Goal: Task Accomplishment & Management: Manage account settings

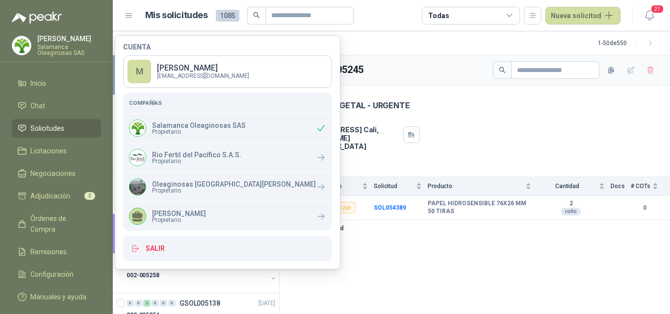
click at [369, 289] on div "GSOL005245 1 sept, 2025 SANIDAD VEGETAL - URGENTE Dirección CALLE 4 No.27 -79 C…" at bounding box center [474, 184] width 390 height 259
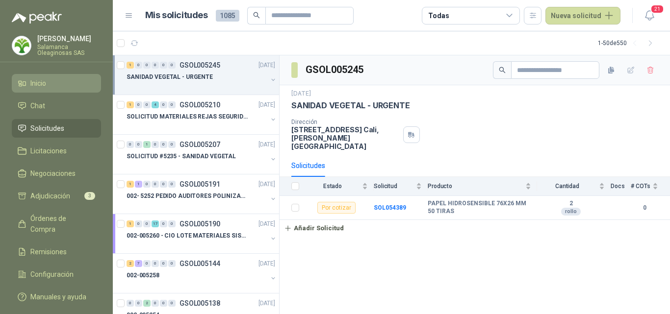
click at [51, 80] on li "Inicio" at bounding box center [56, 83] width 77 height 11
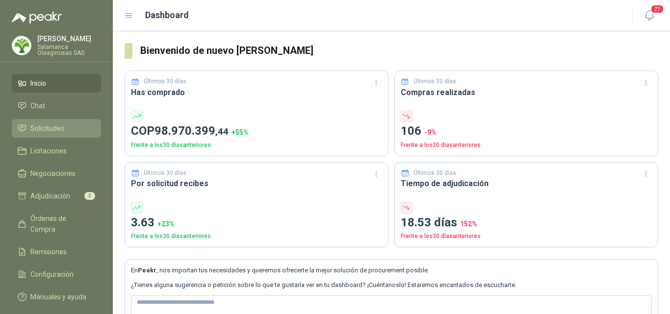
click at [63, 127] on span "Solicitudes" at bounding box center [47, 128] width 34 height 11
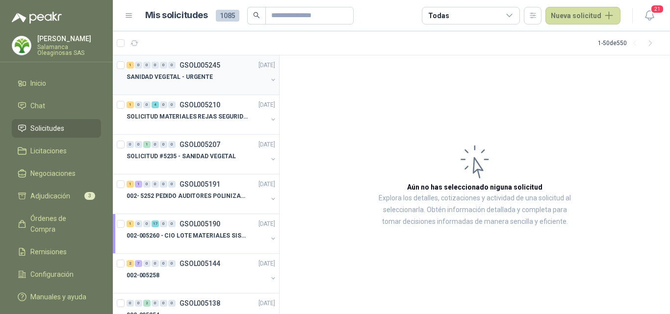
click at [205, 83] on div at bounding box center [196, 87] width 141 height 8
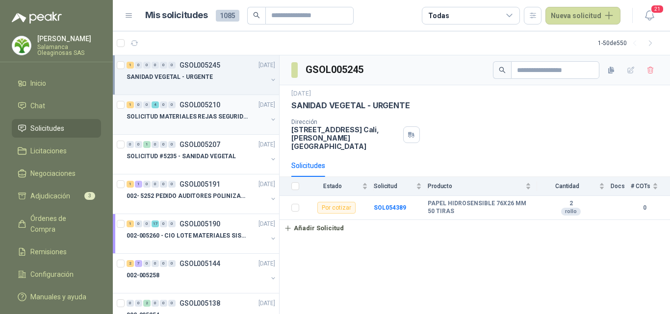
click at [201, 114] on p "SOLICITUD MATERIALES REJAS SEGURIDAD - OFICINA" at bounding box center [187, 116] width 122 height 9
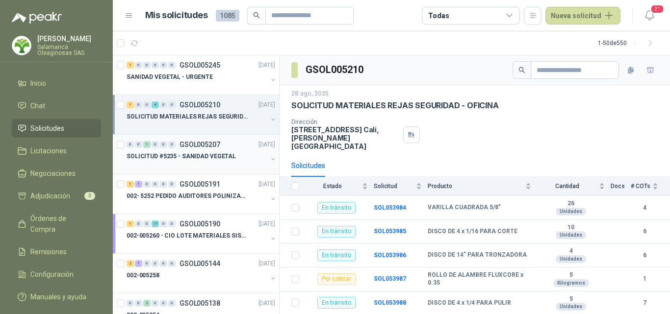
click at [201, 160] on p "SOLICITUD #5235 - SANIDAD VEGETAL" at bounding box center [180, 156] width 109 height 9
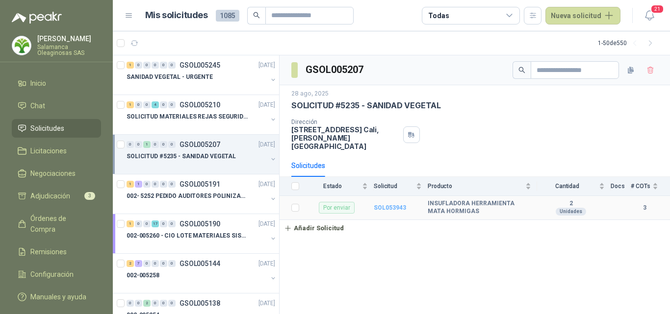
click at [401, 204] on b "SOL053943" at bounding box center [389, 207] width 32 height 7
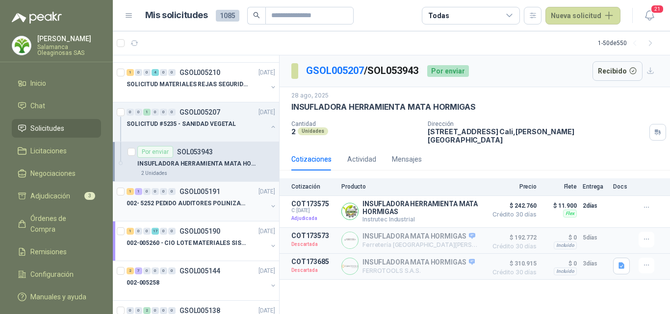
scroll to position [49, 0]
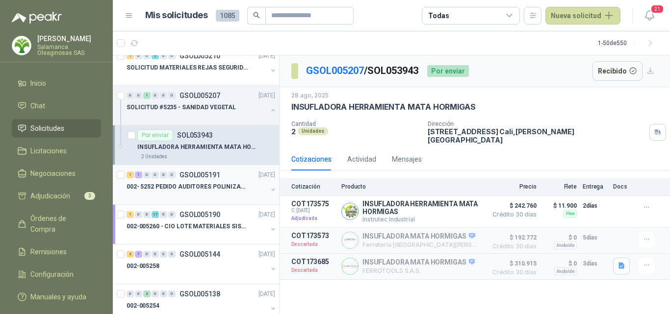
click at [197, 197] on div at bounding box center [196, 197] width 141 height 8
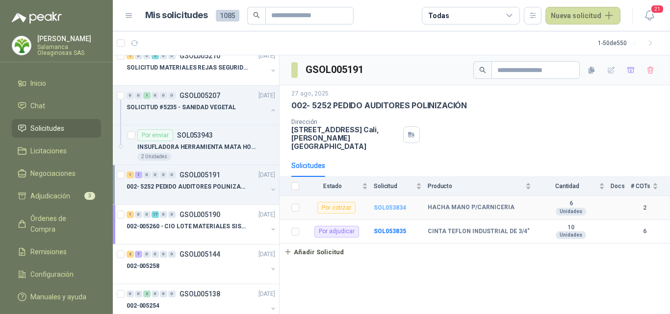
click at [390, 204] on b "SOL053834" at bounding box center [389, 207] width 32 height 7
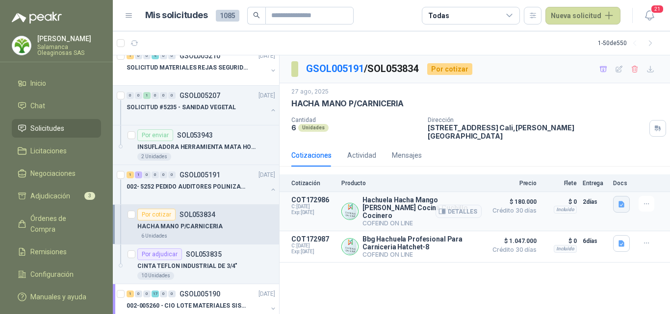
click at [622, 201] on icon "button" at bounding box center [621, 204] width 6 height 6
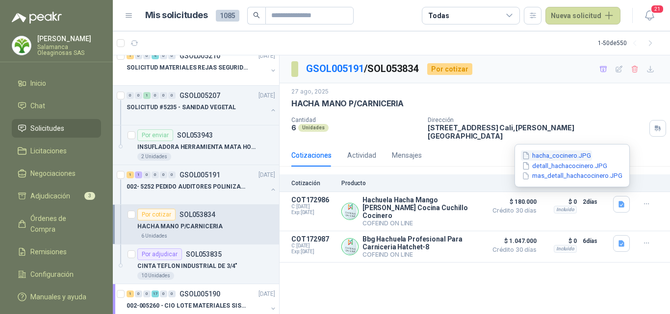
click at [558, 155] on button "hacha_cocinero.JPG" at bounding box center [556, 155] width 71 height 10
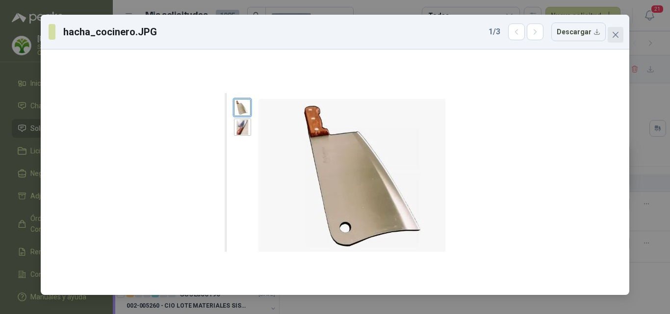
click at [614, 37] on icon "close" at bounding box center [615, 35] width 6 height 6
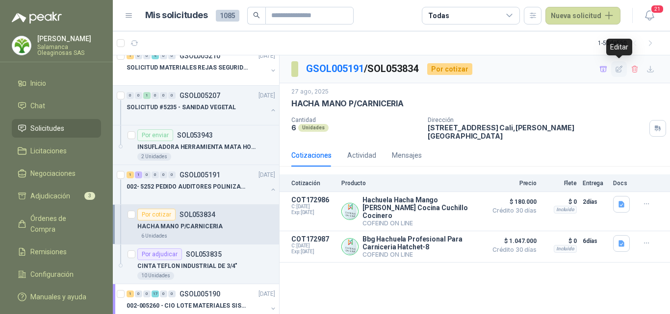
click at [617, 69] on icon "button" at bounding box center [619, 69] width 8 height 8
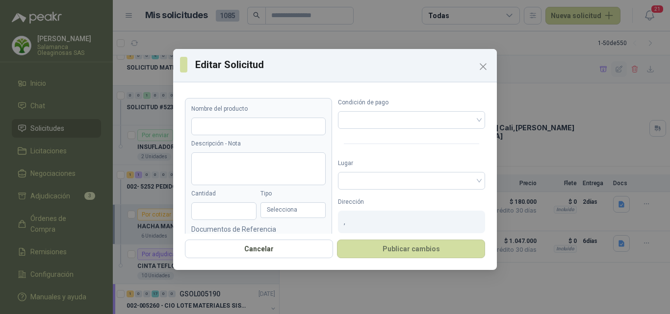
type input "**********"
type input "*"
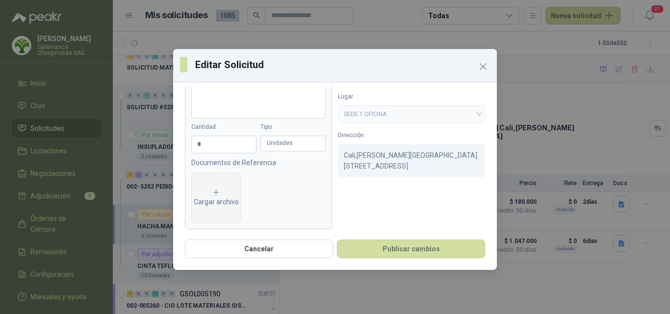
scroll to position [70, 0]
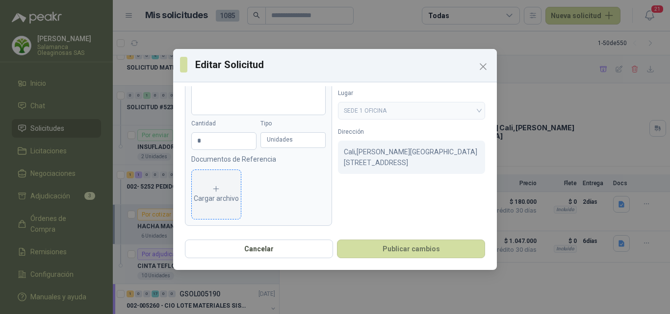
click at [198, 198] on div "Cargar archivo" at bounding box center [216, 195] width 45 height 20
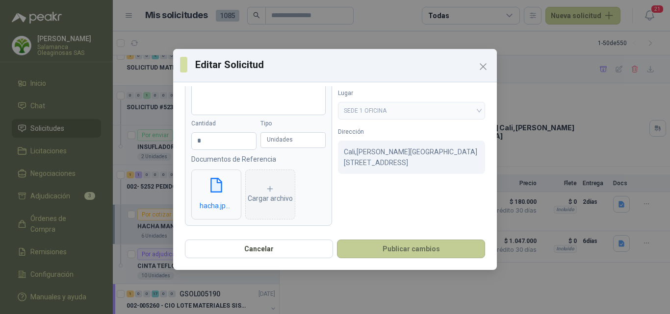
click at [387, 249] on button "Publicar cambios" at bounding box center [411, 249] width 148 height 19
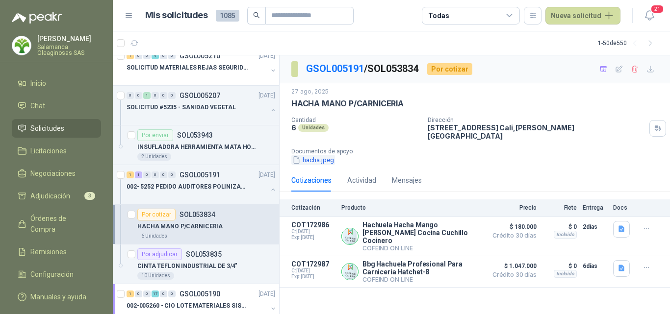
click at [314, 155] on button "hacha.jpeg" at bounding box center [313, 160] width 44 height 10
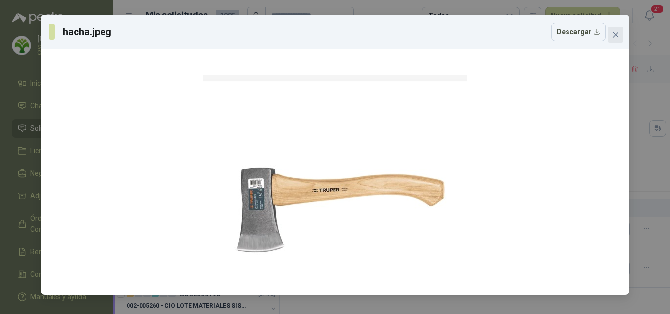
click at [616, 33] on icon "close" at bounding box center [615, 35] width 8 height 8
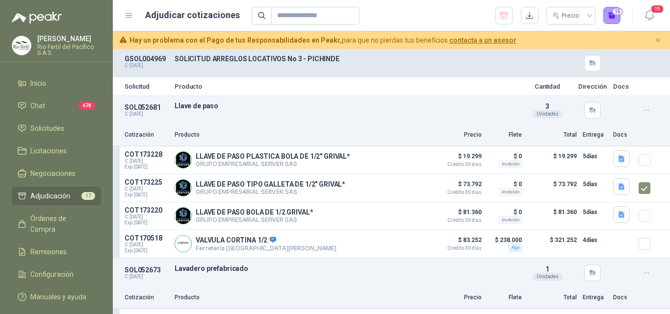
click at [72, 50] on p "Rio Fertil del Pacífico S.A.S." at bounding box center [69, 50] width 64 height 12
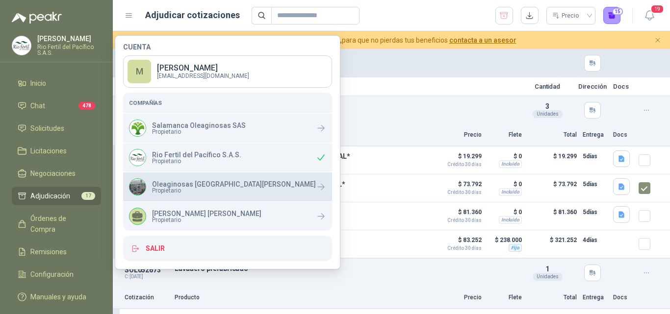
click at [214, 191] on span "Propietario" at bounding box center [234, 191] width 164 height 6
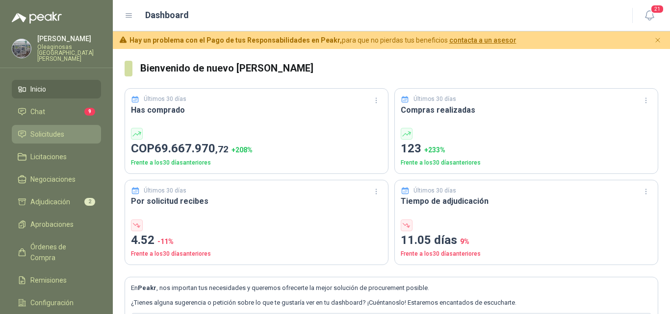
click at [69, 129] on li "Solicitudes" at bounding box center [56, 134] width 77 height 11
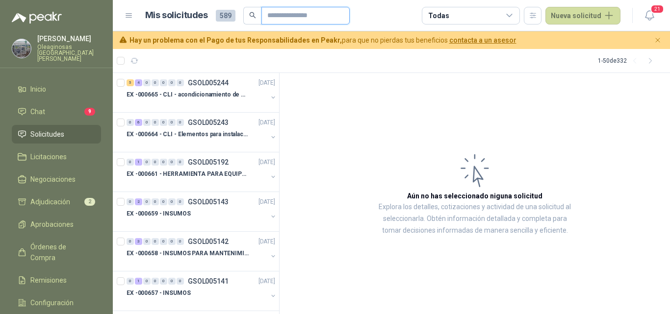
click at [287, 18] on input "text" at bounding box center [301, 15] width 69 height 17
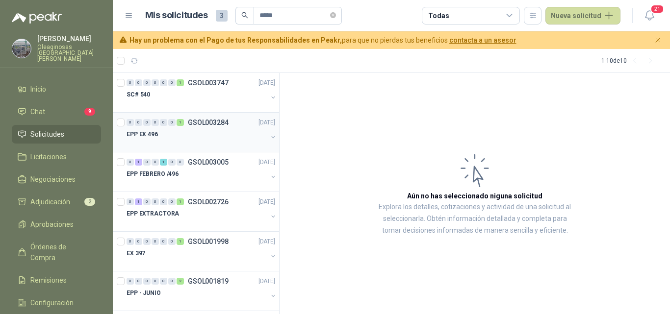
click at [173, 136] on div "EPP EX 496" at bounding box center [196, 134] width 141 height 12
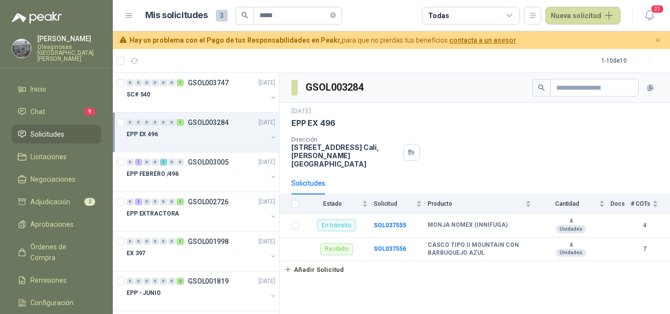
click at [201, 144] on div at bounding box center [196, 144] width 141 height 8
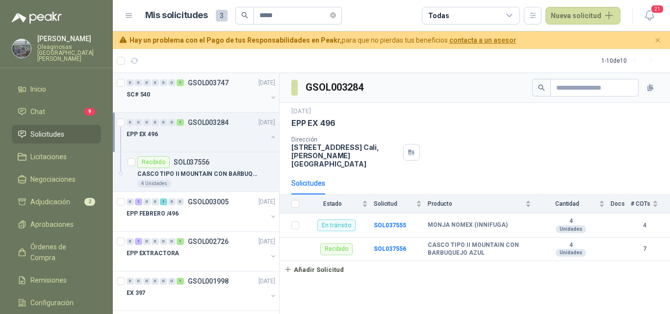
click at [199, 103] on div at bounding box center [196, 104] width 141 height 8
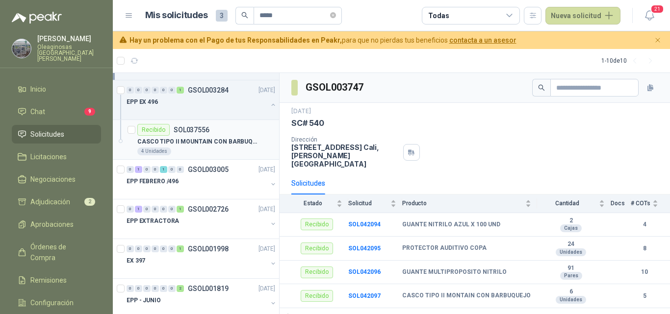
scroll to position [49, 0]
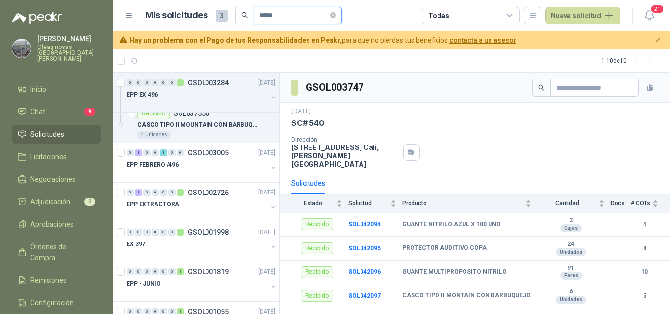
click at [289, 17] on input "*****" at bounding box center [293, 15] width 69 height 17
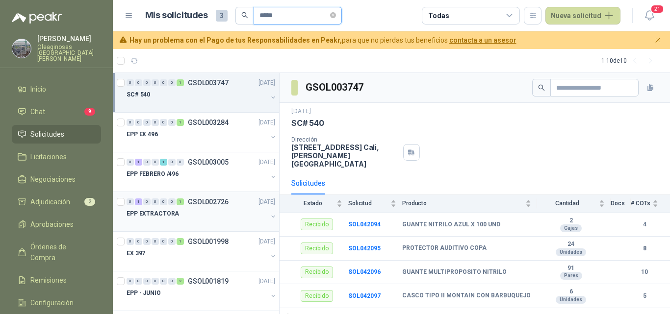
type input "*****"
click at [187, 212] on div "EPP EXTRACTORA" at bounding box center [196, 214] width 141 height 12
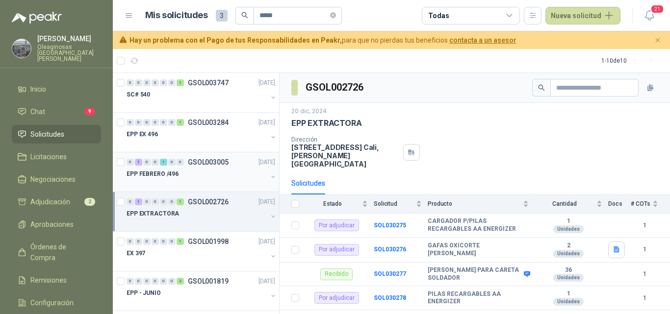
click at [194, 177] on div "EPP FEBRERO /496" at bounding box center [196, 174] width 141 height 12
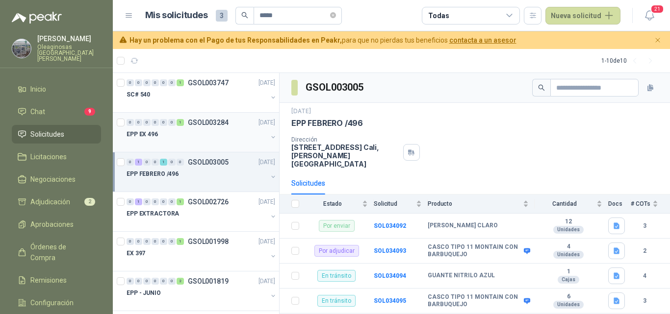
click at [195, 141] on div at bounding box center [196, 144] width 141 height 8
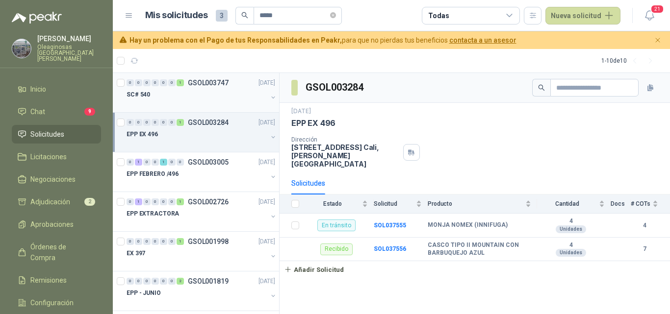
click at [186, 102] on div at bounding box center [196, 104] width 141 height 8
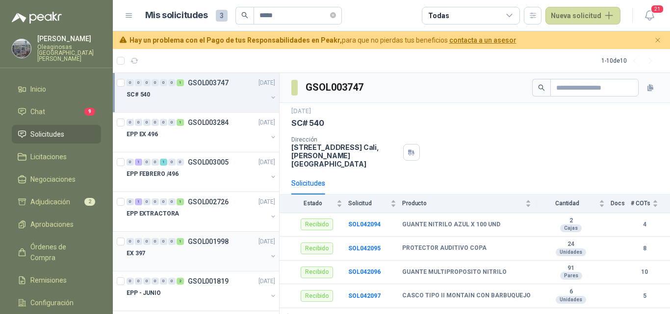
click at [201, 252] on div "EX 397" at bounding box center [196, 254] width 141 height 12
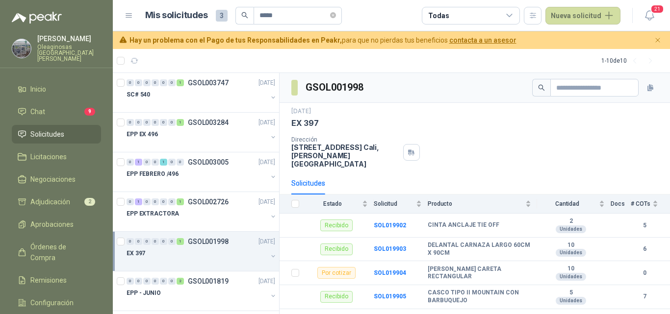
scroll to position [49, 0]
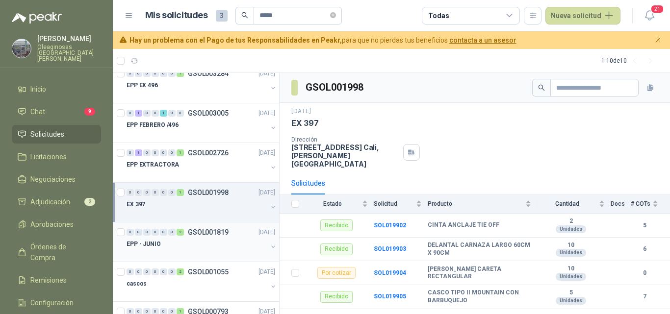
click at [198, 254] on div at bounding box center [196, 254] width 141 height 8
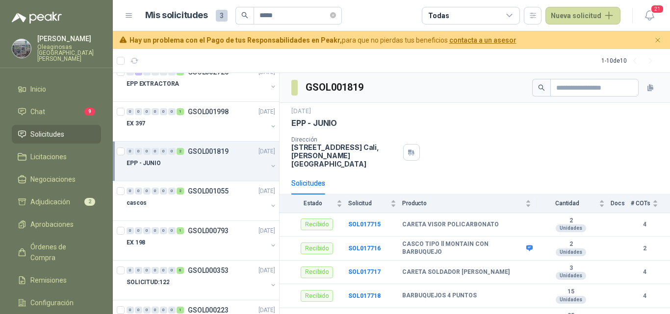
scroll to position [147, 0]
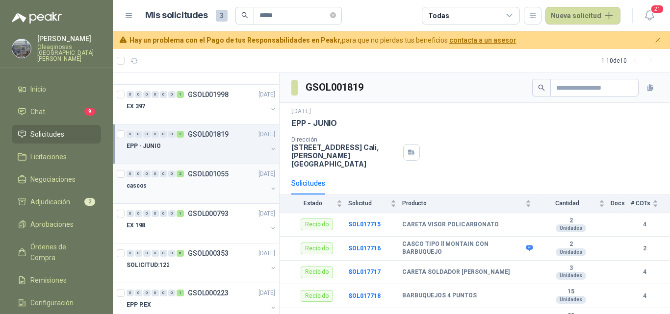
click at [174, 189] on div "cascos" at bounding box center [196, 186] width 141 height 12
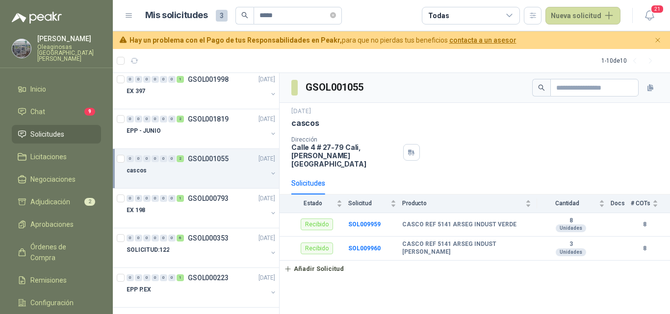
scroll to position [169, 0]
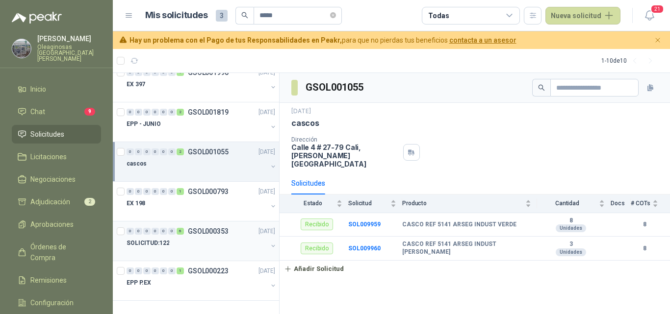
click at [198, 248] on div "SOLICITUD:122" at bounding box center [196, 243] width 141 height 12
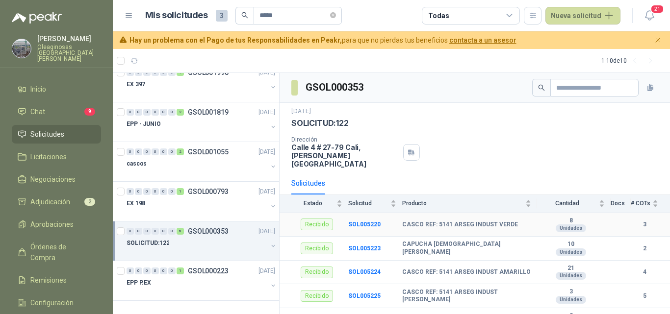
scroll to position [98, 0]
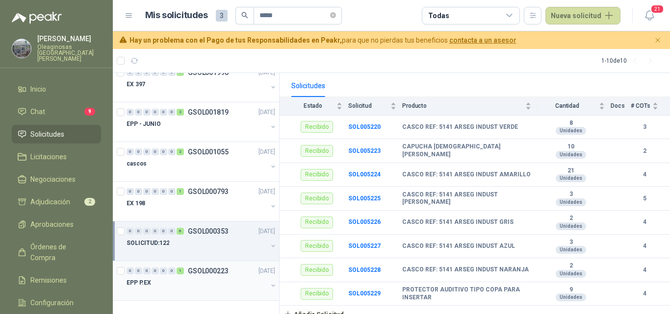
click at [154, 286] on div "EPP P.EX" at bounding box center [196, 283] width 141 height 12
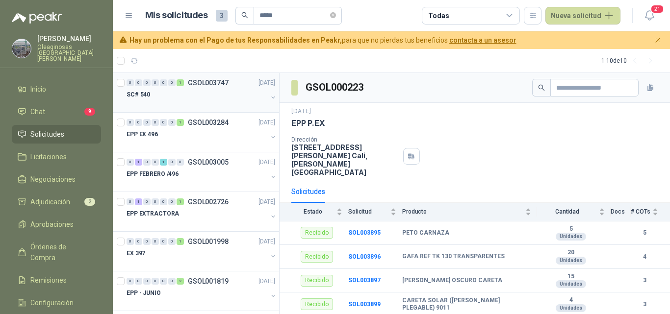
click at [174, 101] on div at bounding box center [196, 104] width 141 height 8
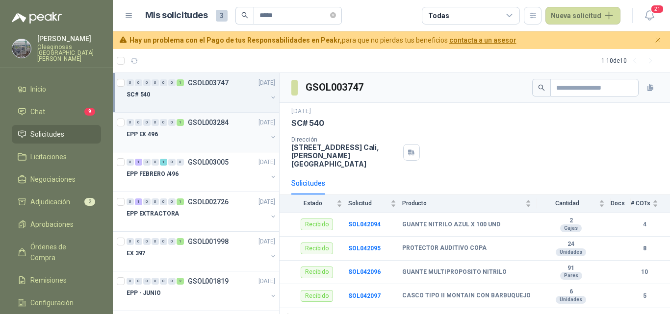
click at [173, 138] on div "EPP EX 496" at bounding box center [196, 134] width 141 height 12
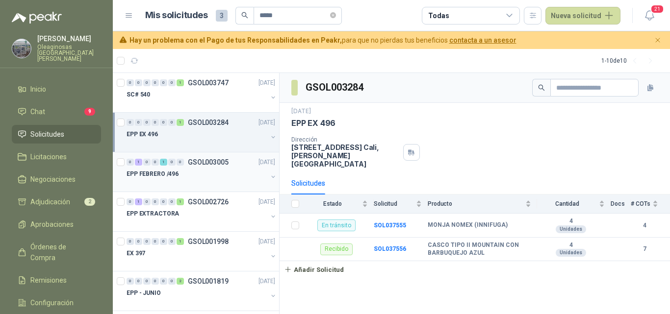
click at [193, 183] on div at bounding box center [196, 184] width 141 height 8
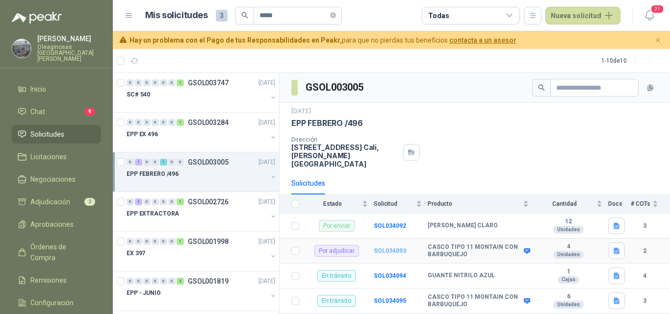
click at [381, 248] on b "SOL034093" at bounding box center [389, 251] width 32 height 7
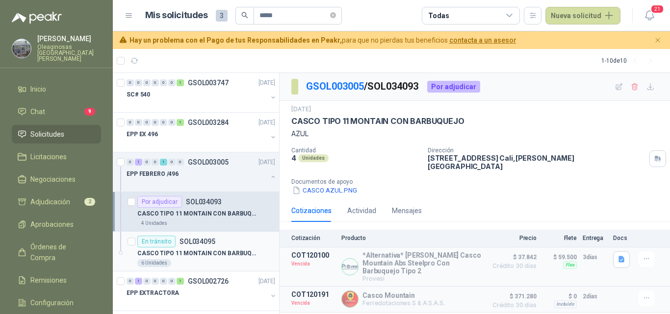
click at [192, 254] on p "CASCO TIPO 11 MONTAIN CON BARBUQUEJO" at bounding box center [198, 253] width 122 height 9
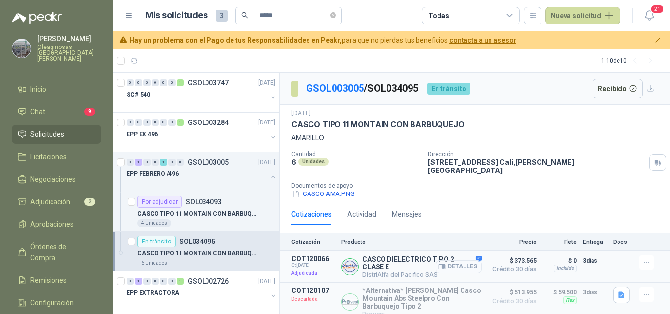
click at [449, 260] on button "Detalles" at bounding box center [458, 266] width 46 height 13
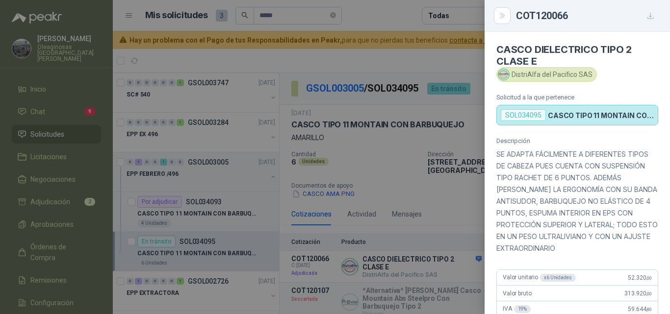
click at [204, 255] on div at bounding box center [335, 157] width 670 height 314
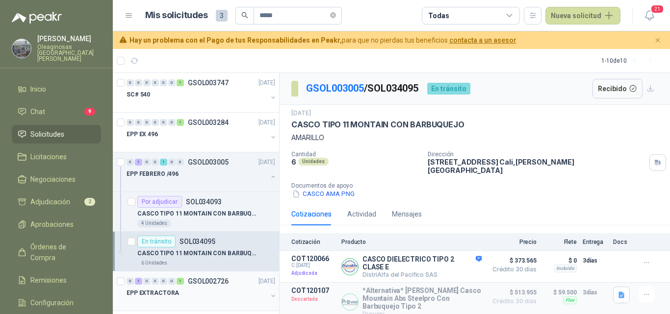
scroll to position [98, 0]
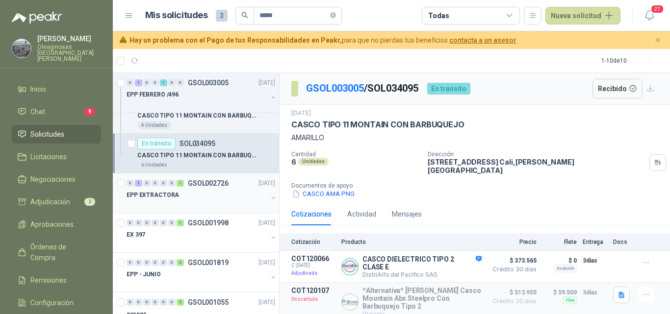
click at [151, 199] on p "EPP EXTRACTORA" at bounding box center [152, 195] width 52 height 9
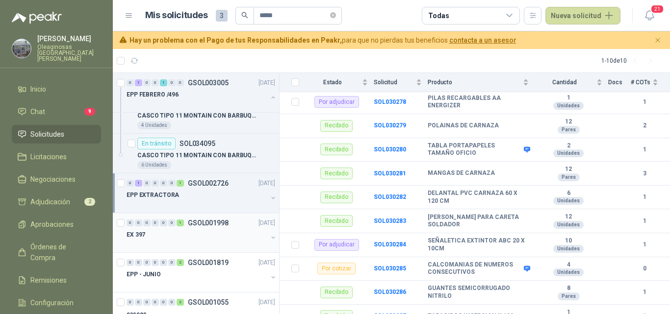
scroll to position [147, 0]
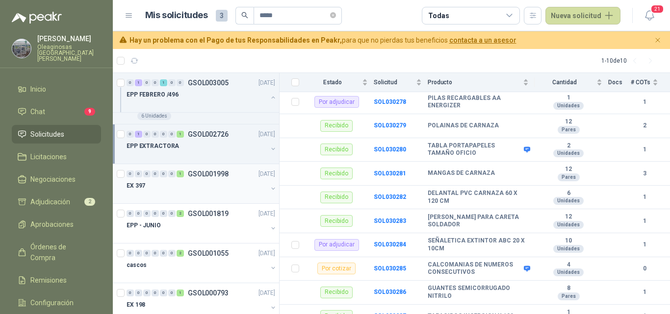
click at [166, 194] on div at bounding box center [196, 196] width 141 height 8
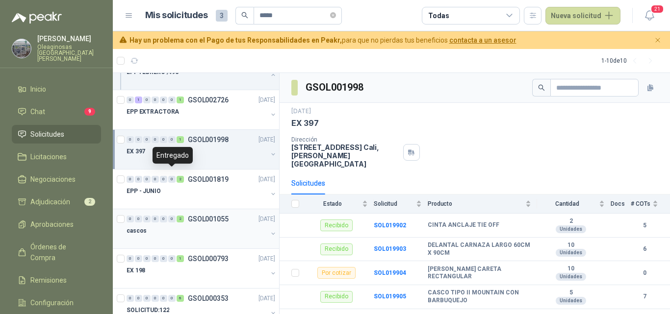
scroll to position [196, 0]
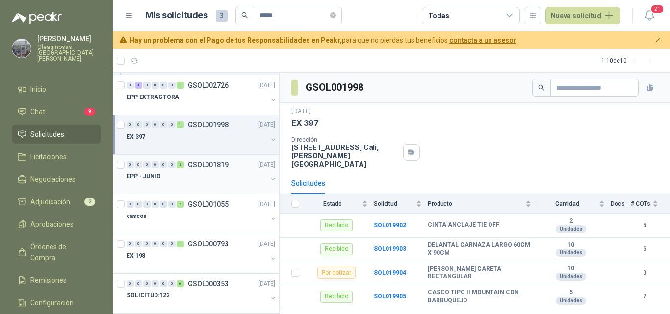
click at [174, 185] on div at bounding box center [196, 186] width 141 height 8
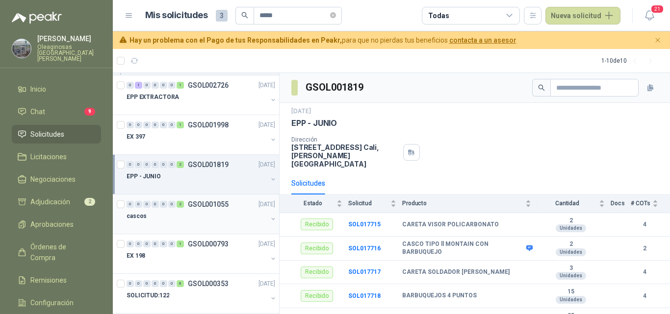
click at [184, 221] on div "cascos" at bounding box center [196, 216] width 141 height 12
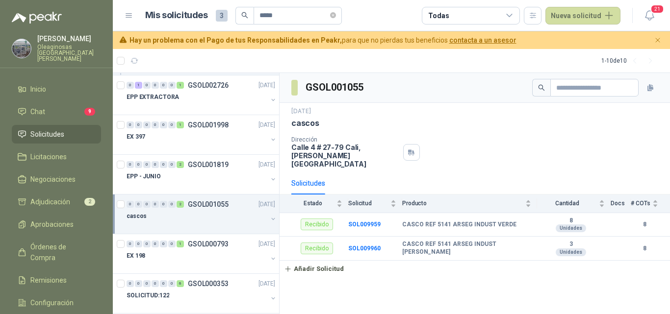
scroll to position [245, 0]
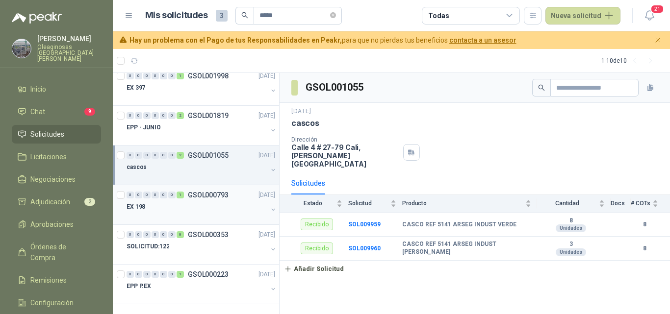
click at [185, 217] on div at bounding box center [196, 217] width 141 height 8
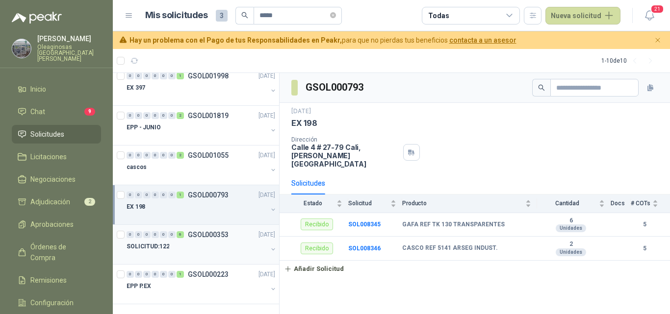
scroll to position [248, 0]
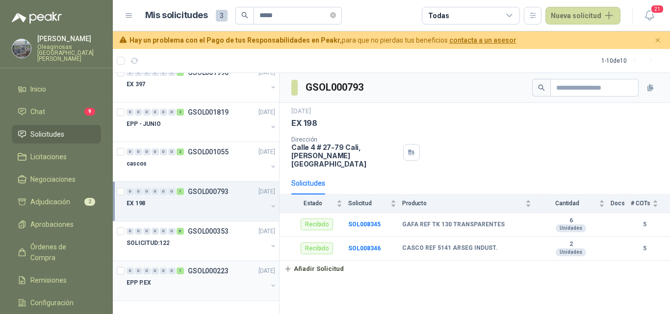
click at [167, 286] on div "EPP P.EX" at bounding box center [196, 283] width 141 height 12
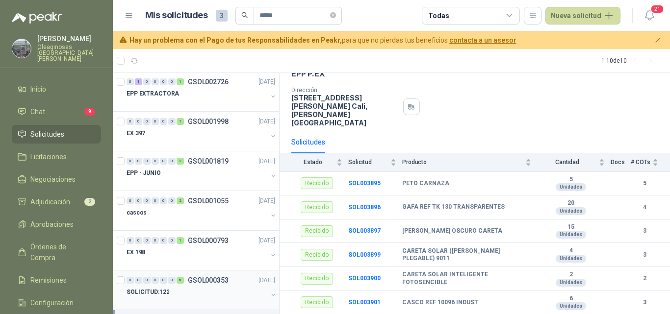
scroll to position [150, 0]
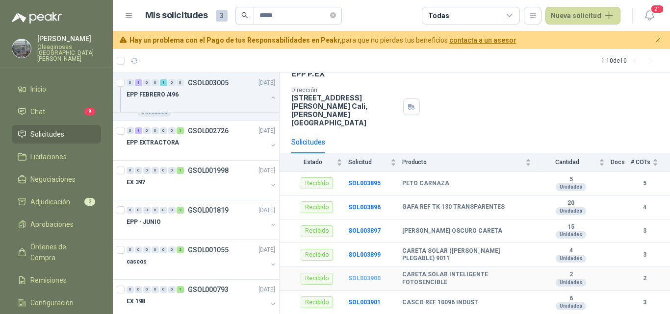
click at [368, 275] on b "SOL003900" at bounding box center [364, 278] width 32 height 7
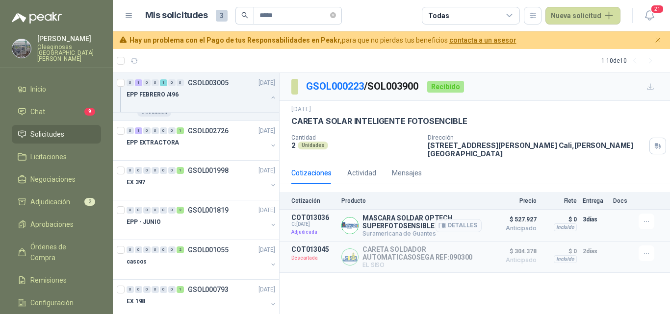
click at [401, 215] on p "MASCARA SOLDAR OPTECH SUPERFOTOSENSIBLE" at bounding box center [421, 222] width 119 height 16
click at [459, 219] on button "Detalles" at bounding box center [458, 225] width 46 height 13
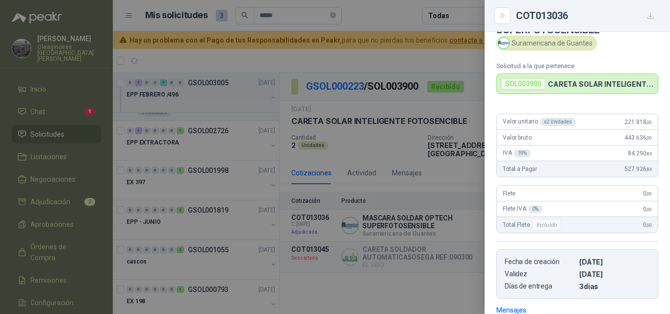
scroll to position [27, 0]
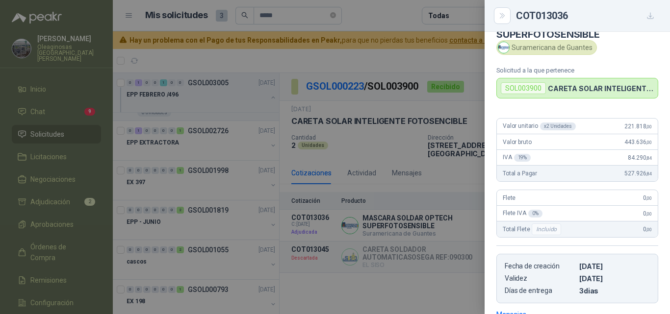
click at [454, 225] on div at bounding box center [335, 157] width 670 height 314
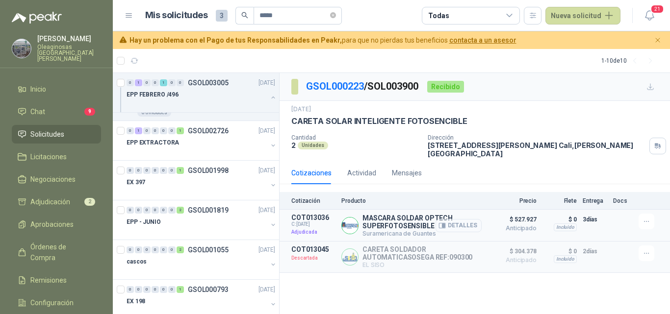
click at [460, 219] on button "Detalles" at bounding box center [458, 225] width 46 height 13
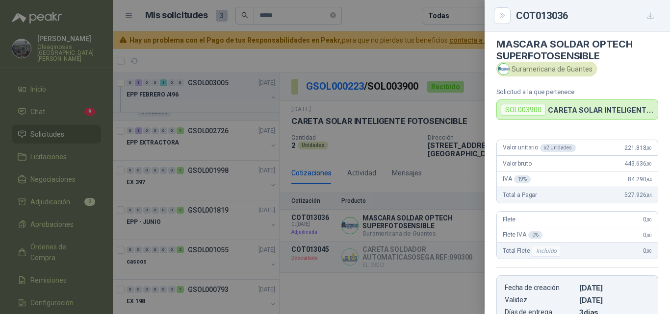
scroll to position [0, 0]
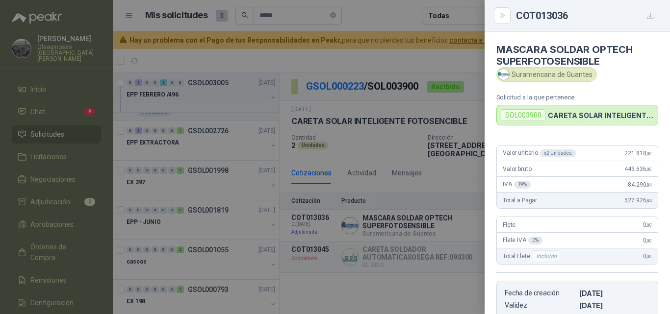
click at [199, 263] on div at bounding box center [335, 157] width 670 height 314
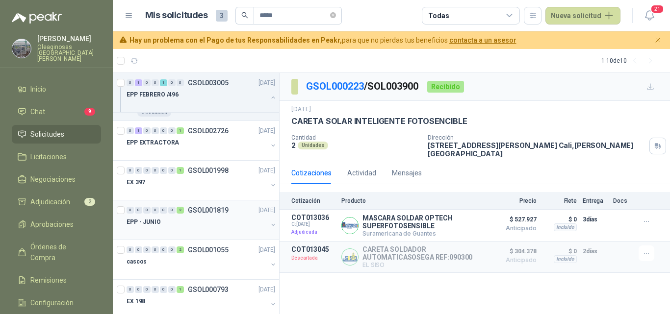
click at [207, 229] on div at bounding box center [196, 232] width 141 height 8
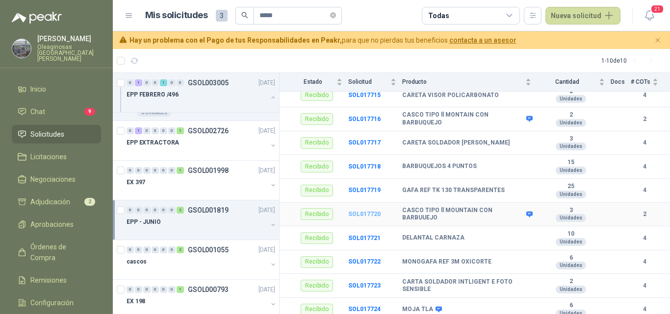
scroll to position [145, 0]
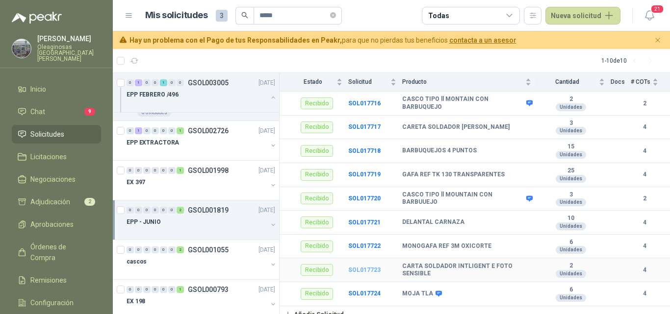
click at [371, 267] on b "SOL017723" at bounding box center [364, 270] width 32 height 7
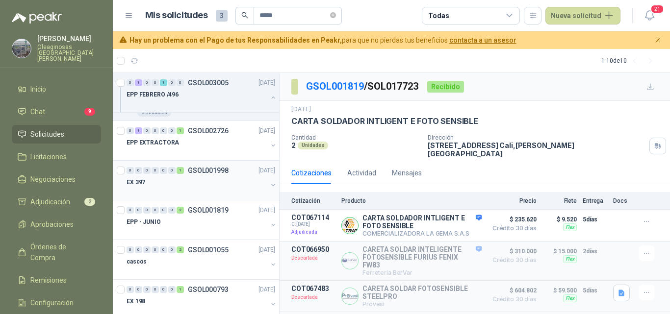
click at [199, 197] on div "0 0 0 0 0 0 1 GSOL001998 16/07/24 EX 397" at bounding box center [196, 181] width 166 height 40
click at [442, 219] on button "Detalles" at bounding box center [458, 225] width 46 height 13
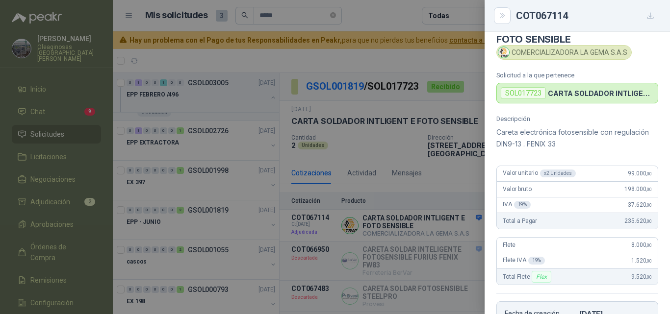
scroll to position [21, 0]
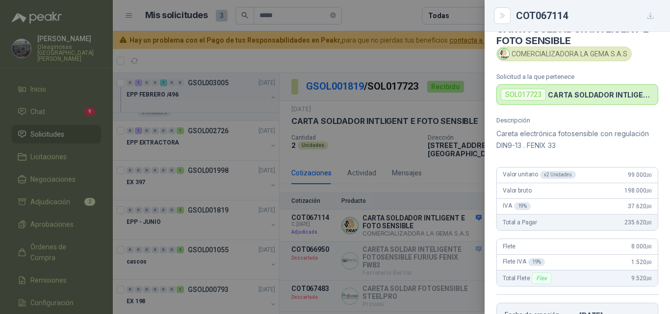
click at [417, 224] on div at bounding box center [335, 157] width 670 height 314
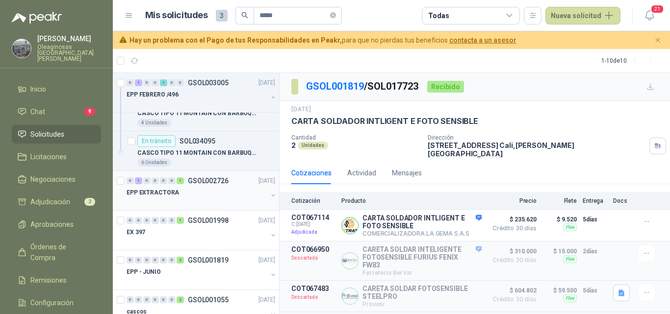
scroll to position [52, 0]
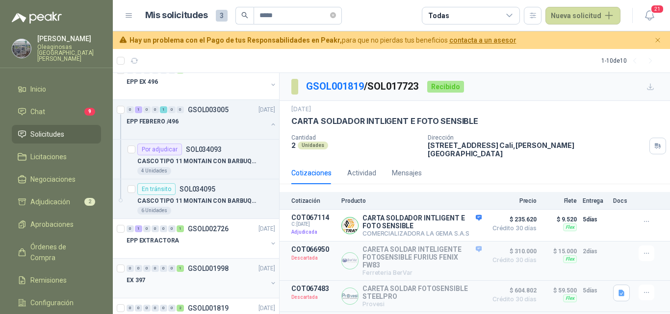
click at [194, 276] on div "EX 397" at bounding box center [196, 280] width 141 height 12
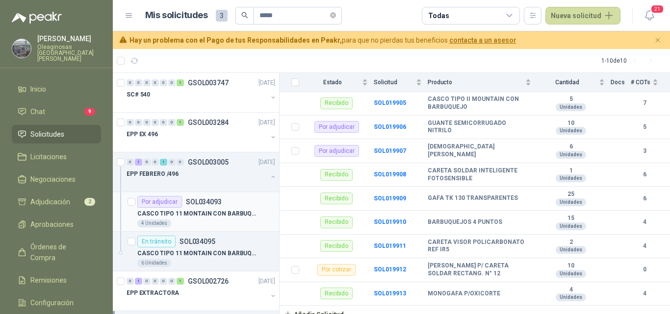
click at [223, 212] on p "CASCO TIPO 11 MONTAIN CON BARBUQUEJO" at bounding box center [198, 213] width 122 height 9
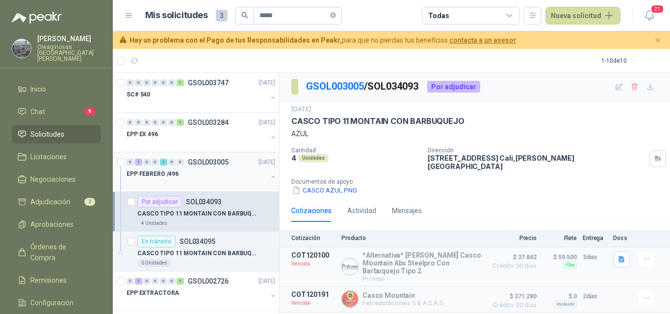
click at [225, 183] on div at bounding box center [196, 184] width 141 height 8
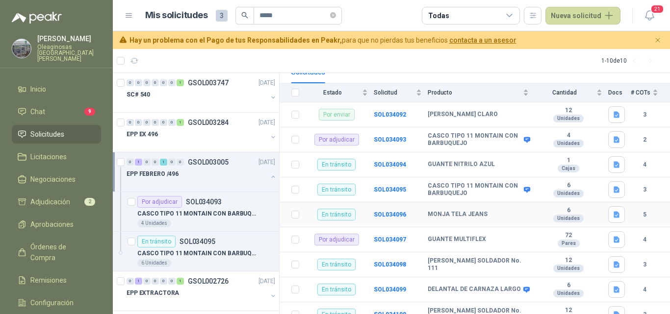
scroll to position [132, 0]
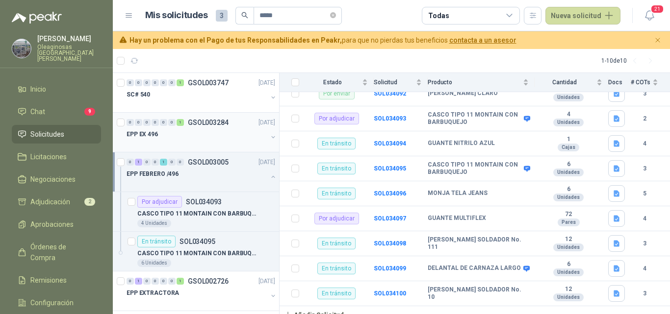
click at [151, 142] on div at bounding box center [196, 144] width 141 height 8
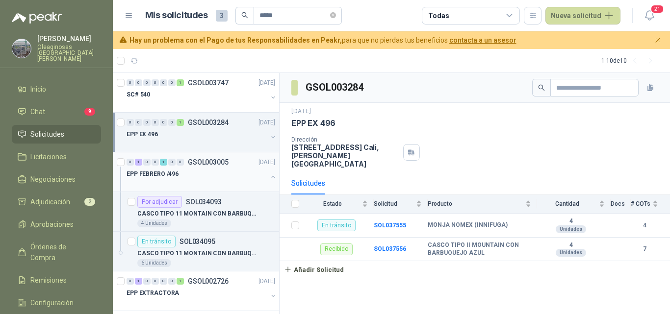
click at [209, 183] on div at bounding box center [196, 184] width 141 height 8
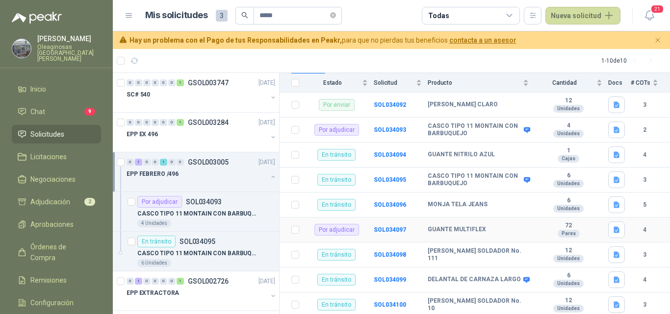
scroll to position [132, 0]
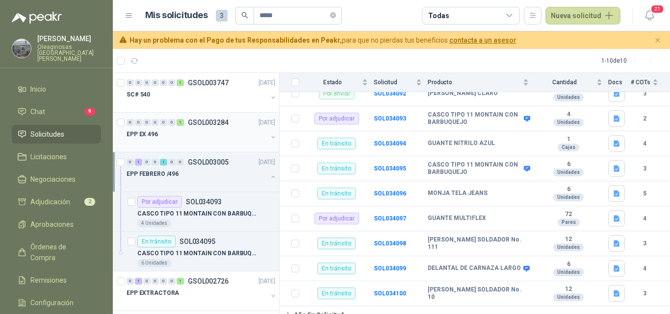
click at [187, 145] on div at bounding box center [196, 144] width 141 height 8
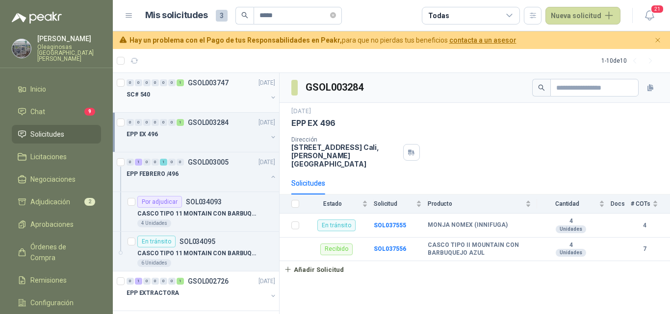
click at [187, 100] on div at bounding box center [196, 104] width 141 height 8
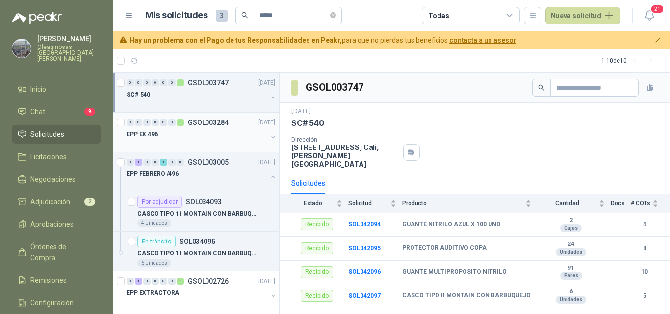
click at [190, 135] on div "EPP EX 496" at bounding box center [196, 134] width 141 height 12
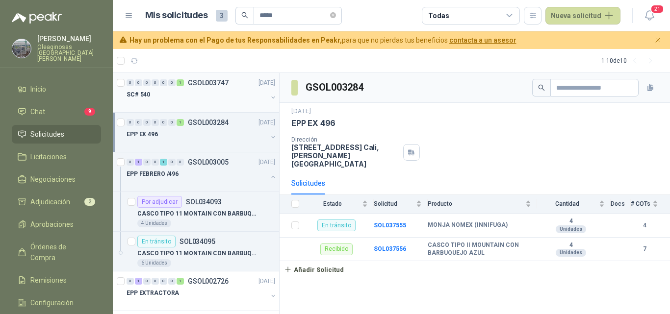
click at [187, 105] on div at bounding box center [196, 104] width 141 height 8
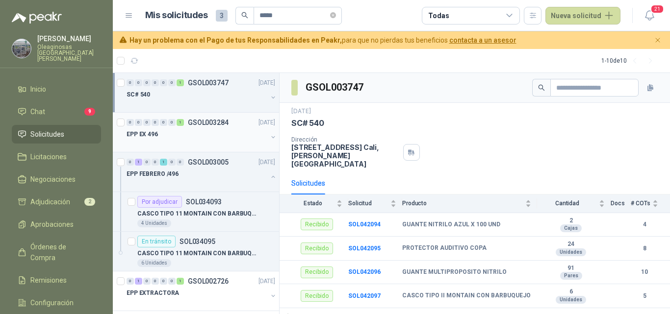
click at [192, 132] on div "EPP EX 496" at bounding box center [196, 134] width 141 height 12
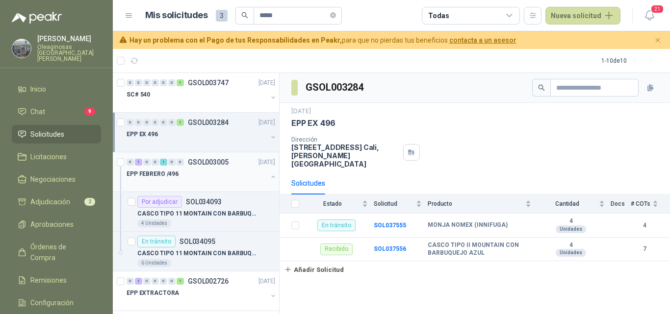
click at [190, 171] on div "EPP FEBRERO /496" at bounding box center [196, 174] width 141 height 12
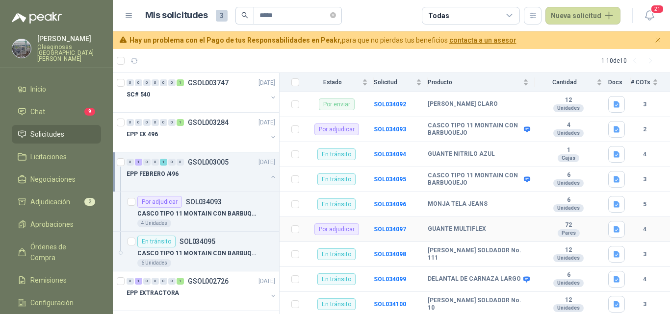
scroll to position [132, 0]
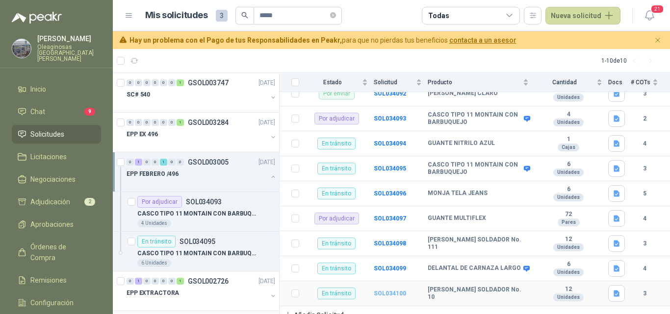
click at [390, 290] on b "SOL034100" at bounding box center [389, 293] width 32 height 7
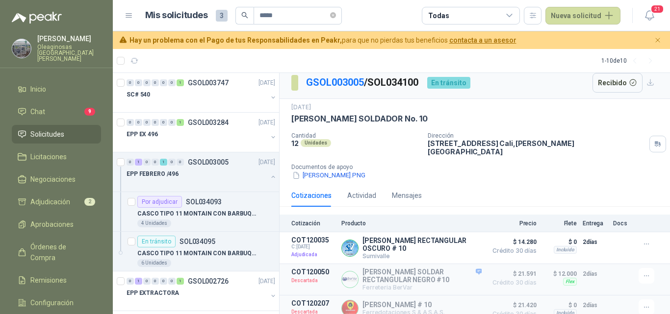
scroll to position [8, 0]
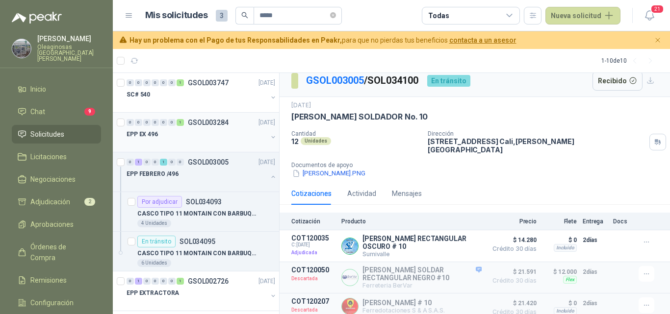
click at [187, 141] on div at bounding box center [196, 144] width 141 height 8
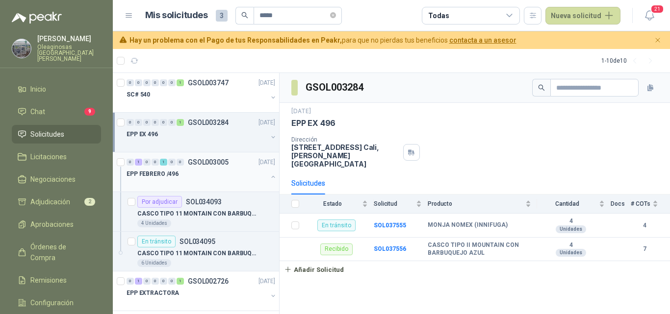
click at [193, 180] on div at bounding box center [196, 184] width 141 height 8
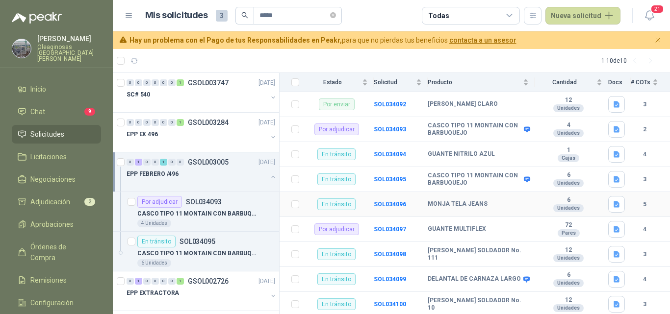
scroll to position [132, 0]
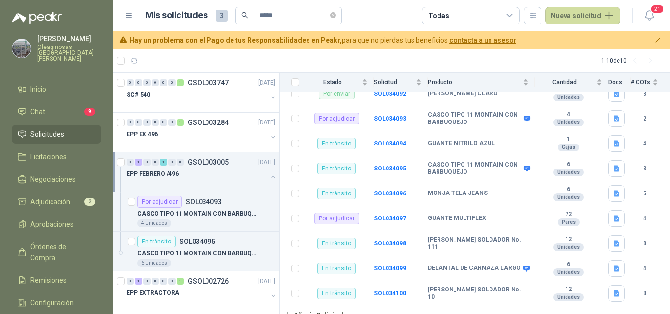
click at [197, 185] on div at bounding box center [196, 184] width 141 height 8
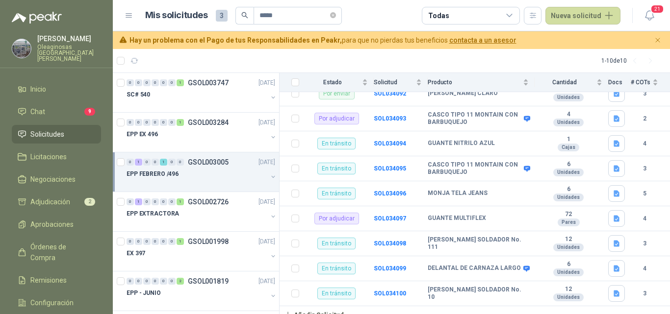
scroll to position [0, 0]
click at [191, 214] on div "EPP EXTRACTORA" at bounding box center [196, 213] width 141 height 12
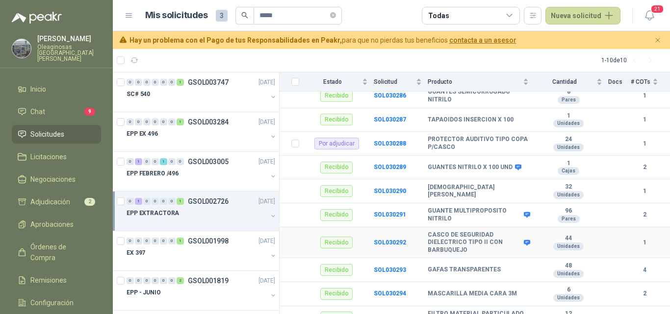
scroll to position [416, 0]
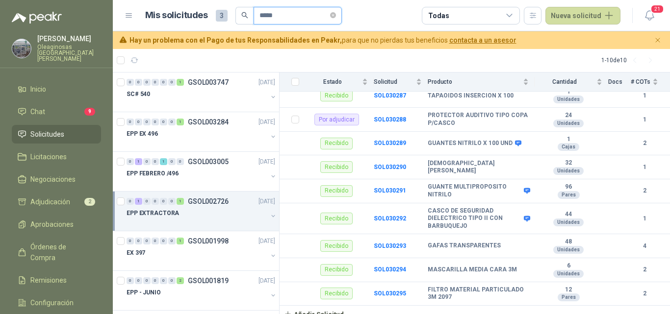
click at [267, 11] on input "*****" at bounding box center [293, 15] width 69 height 17
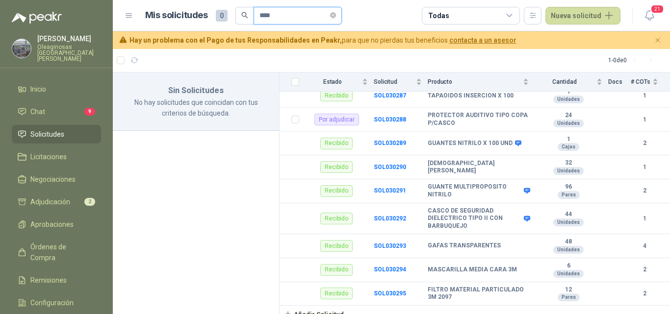
click at [282, 16] on input "****" at bounding box center [293, 15] width 69 height 17
type input "*"
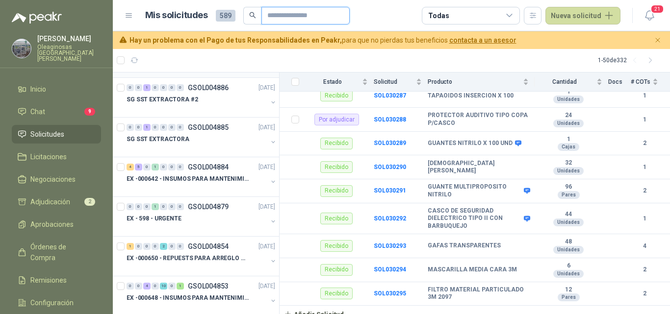
scroll to position [392, 0]
click at [194, 215] on div "EX - 598 - URGENTE" at bounding box center [196, 218] width 141 height 12
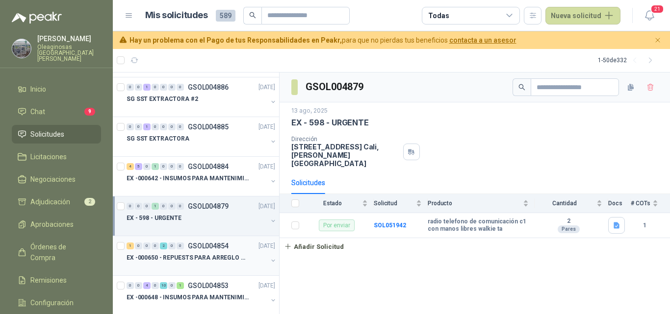
click at [199, 257] on p "EX -000650 - REPUESTS PARA ARREGLO BOMBA DE PLANTA" at bounding box center [187, 257] width 122 height 9
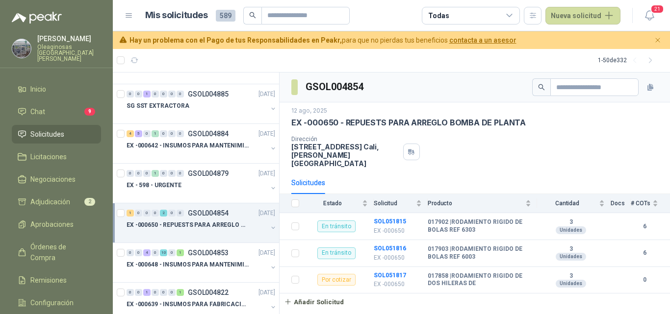
scroll to position [441, 0]
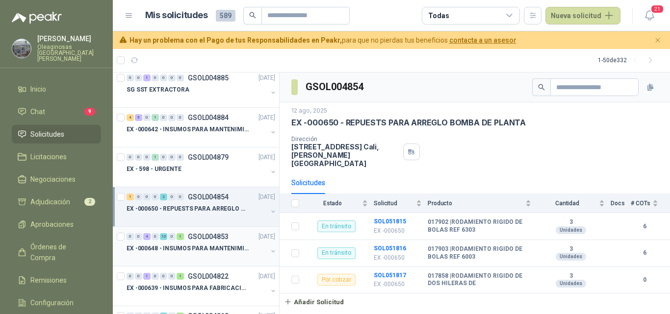
click at [199, 251] on p "EX -000648 - INSUMOS PARA MANTENIMIENITO MECANICO" at bounding box center [187, 248] width 122 height 9
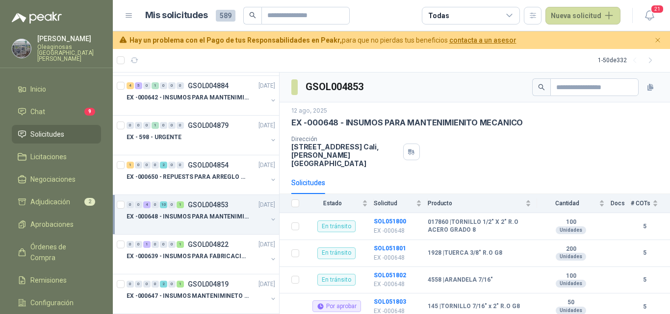
scroll to position [490, 0]
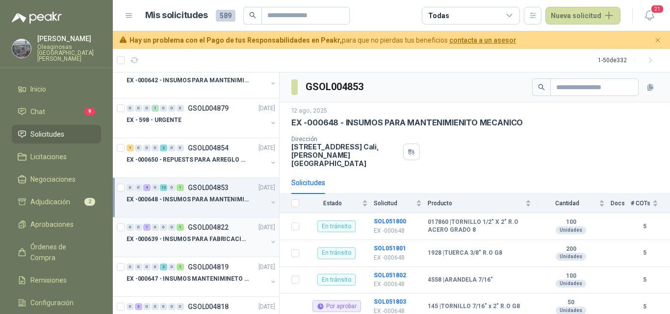
click at [198, 248] on div at bounding box center [196, 249] width 141 height 8
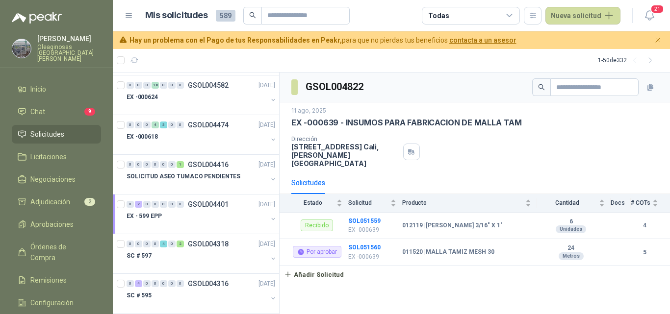
scroll to position [1274, 0]
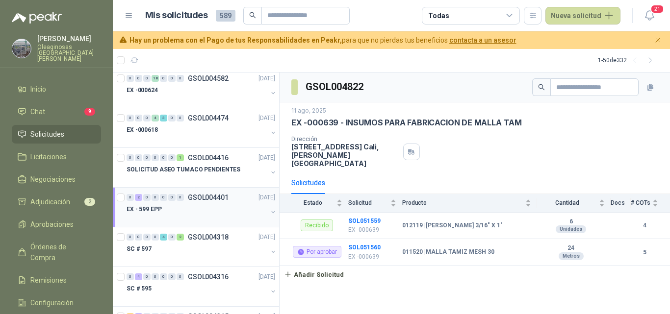
click at [197, 211] on div "EX - 599 EPP" at bounding box center [196, 209] width 141 height 12
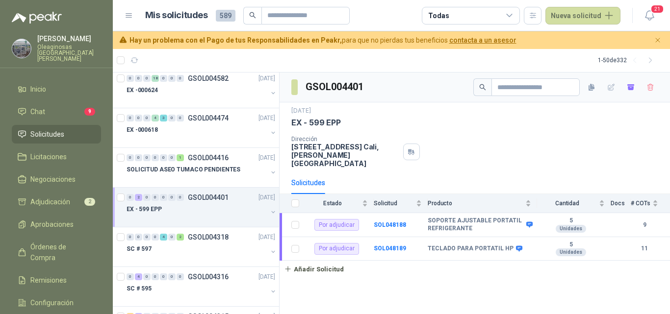
click at [149, 219] on div at bounding box center [196, 219] width 141 height 8
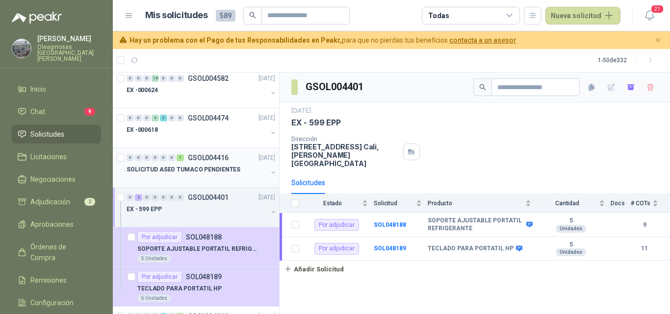
click at [160, 176] on div at bounding box center [196, 179] width 141 height 8
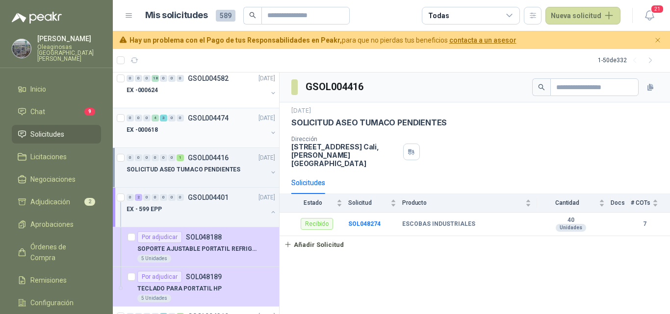
click at [162, 140] on div at bounding box center [196, 140] width 141 height 8
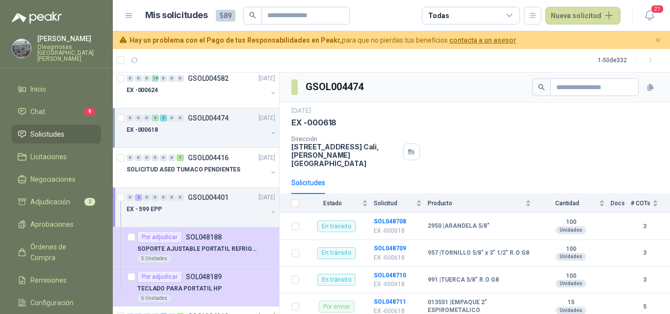
scroll to position [1225, 0]
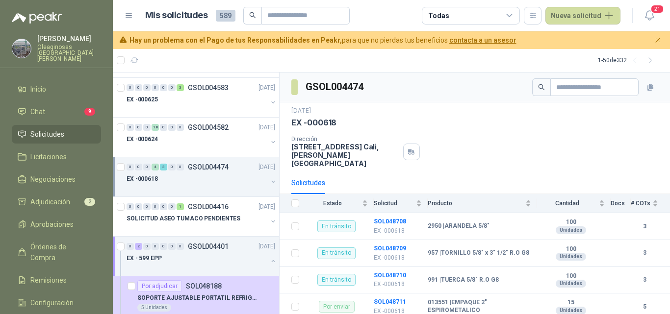
click at [167, 188] on div at bounding box center [196, 189] width 141 height 8
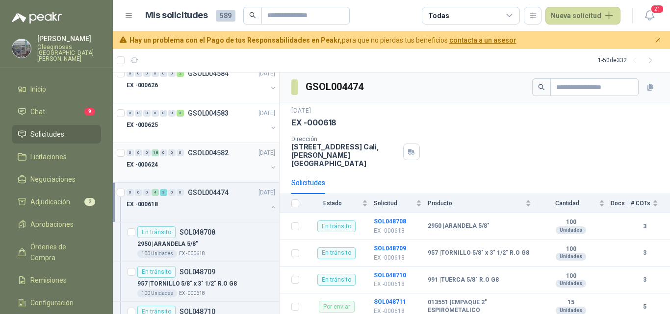
scroll to position [1176, 0]
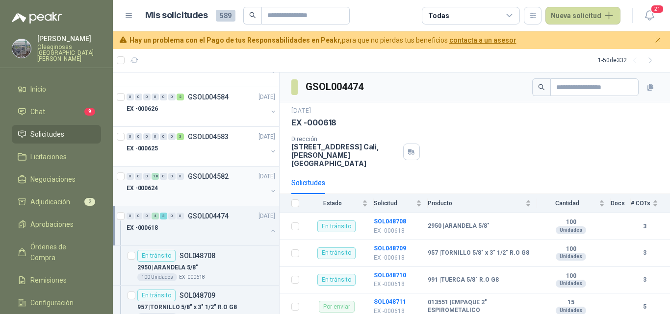
click at [173, 193] on div "EX -000624" at bounding box center [196, 188] width 141 height 12
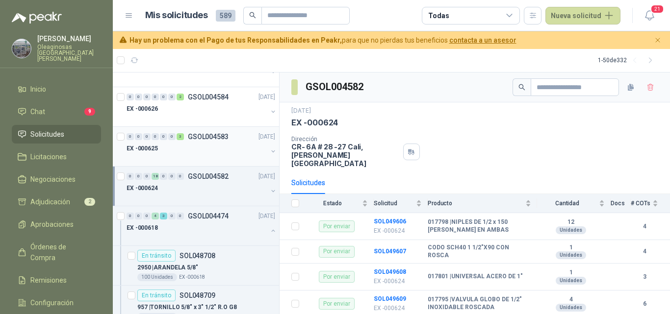
click at [180, 157] on div at bounding box center [196, 158] width 141 height 8
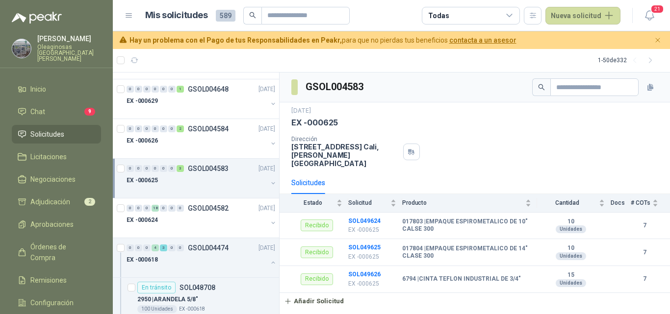
scroll to position [1127, 0]
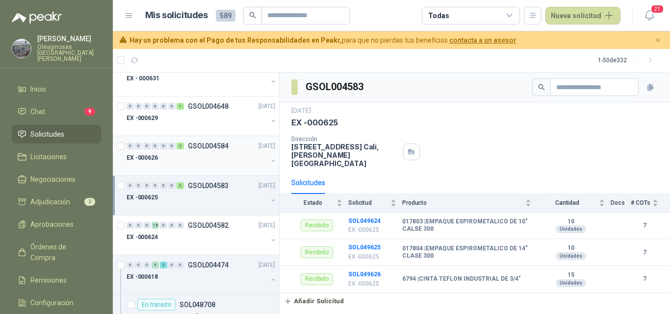
click at [177, 166] on div at bounding box center [196, 168] width 141 height 8
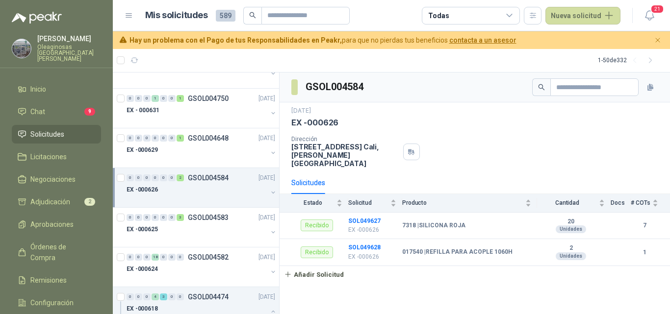
scroll to position [1078, 0]
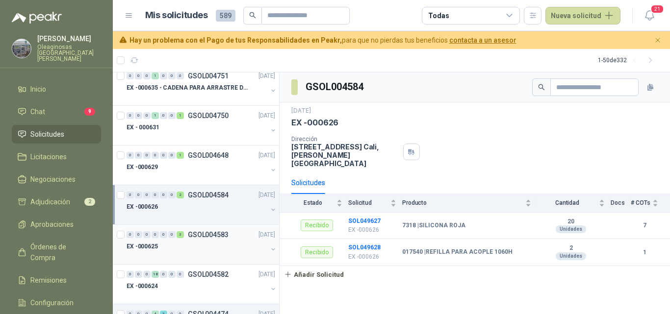
drag, startPoint x: 175, startPoint y: 226, endPoint x: 174, endPoint y: 221, distance: 5.6
click at [175, 225] on div "0 0 0 0 0 0 3 GSOL004583 24/07/25 EX -000625" at bounding box center [196, 245] width 166 height 40
click at [174, 218] on div at bounding box center [196, 217] width 141 height 8
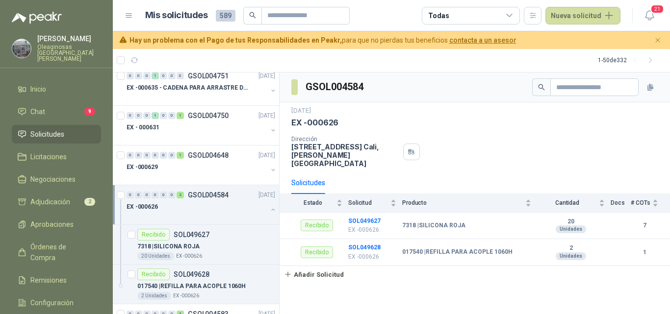
click at [177, 211] on div "EX -000626" at bounding box center [196, 207] width 141 height 12
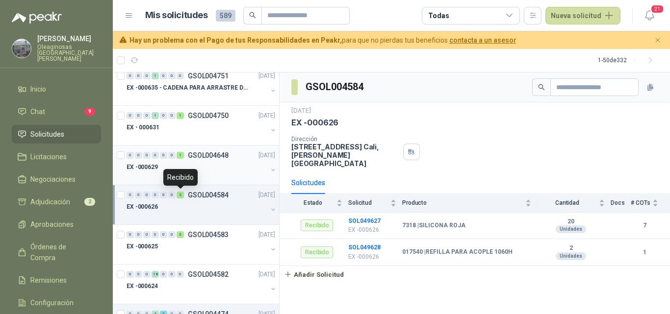
click at [183, 175] on div "Recibido" at bounding box center [180, 177] width 34 height 17
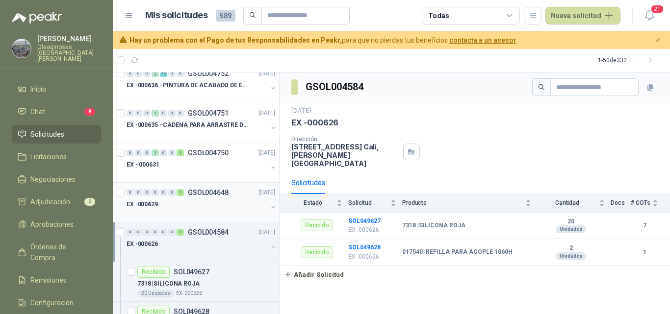
scroll to position [980, 0]
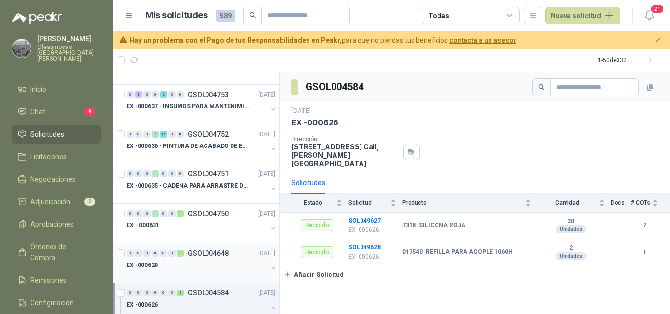
click at [192, 266] on div "EX -000629" at bounding box center [196, 265] width 141 height 12
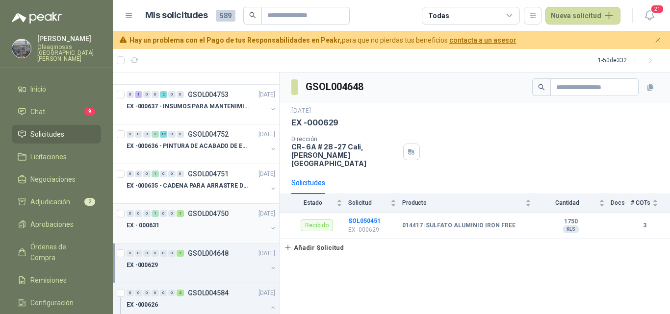
click at [194, 230] on div "EX - 000631" at bounding box center [196, 226] width 141 height 12
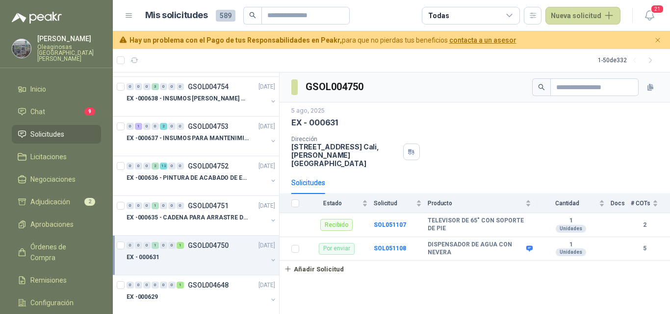
scroll to position [931, 0]
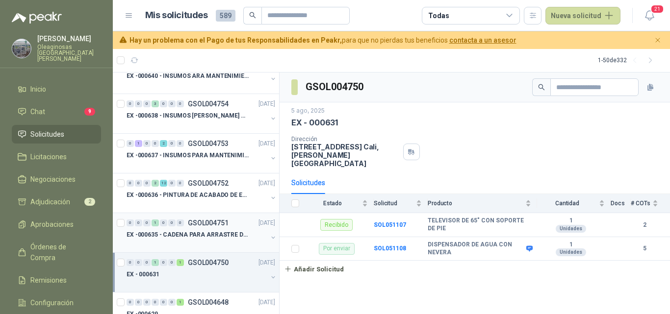
click at [189, 239] on p "EX -000635 - CADENA PARA ARRASTRE DE CANASTAS DE E" at bounding box center [187, 234] width 122 height 9
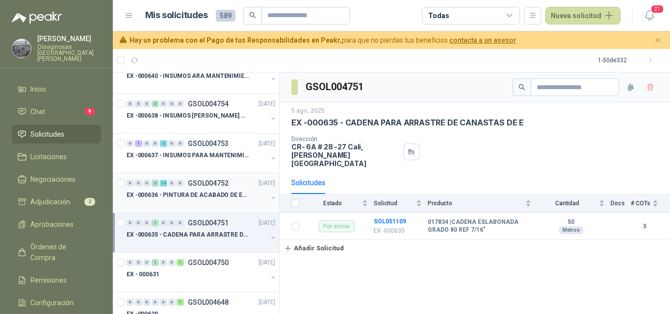
click at [180, 202] on div at bounding box center [196, 205] width 141 height 8
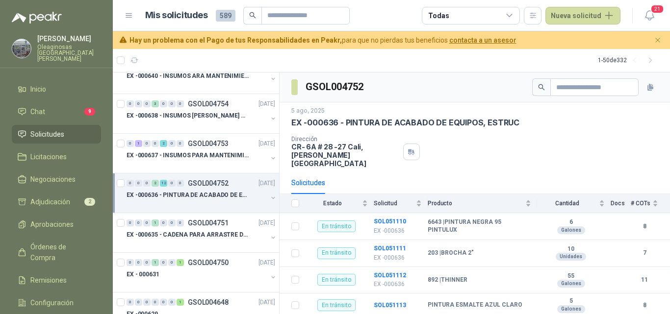
scroll to position [882, 0]
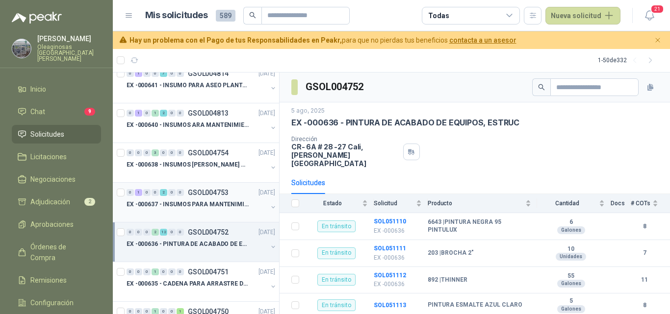
click at [177, 210] on div at bounding box center [196, 214] width 141 height 8
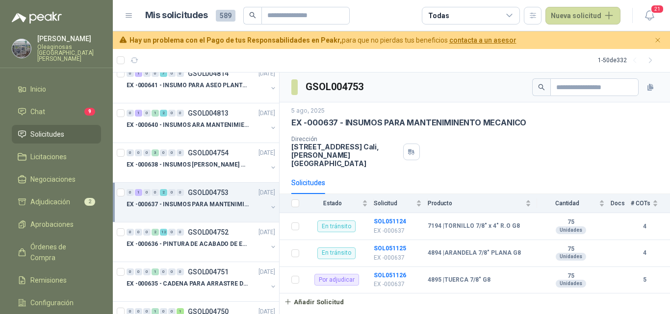
scroll to position [833, 0]
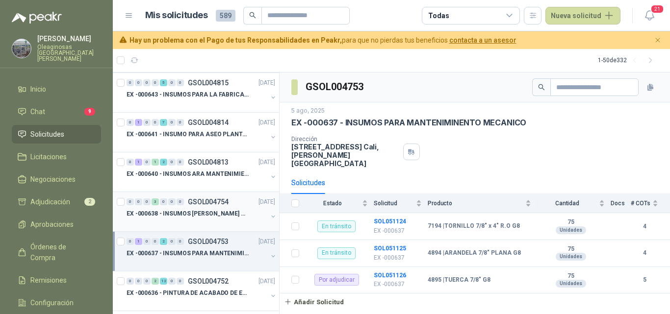
click at [177, 211] on p "EX -000638 - INSUMOS PARAB CONEXION DE TUBERIA Y A" at bounding box center [187, 213] width 122 height 9
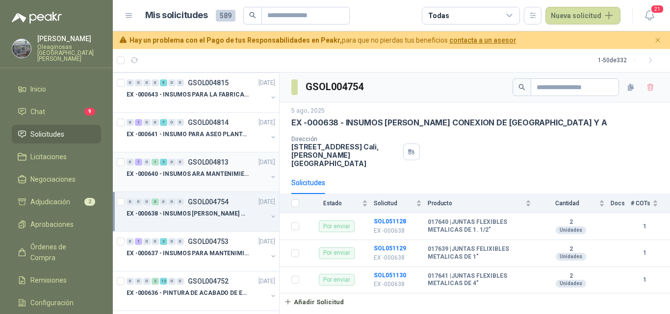
click at [177, 183] on div at bounding box center [196, 184] width 141 height 8
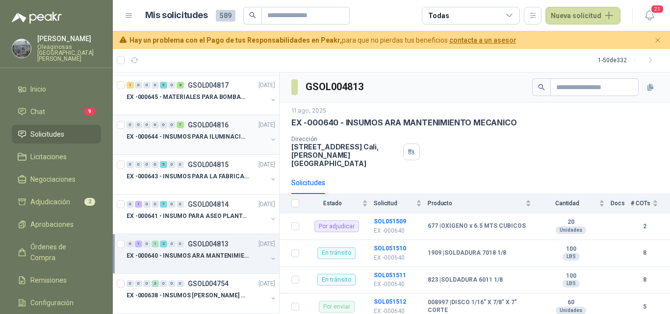
scroll to position [735, 0]
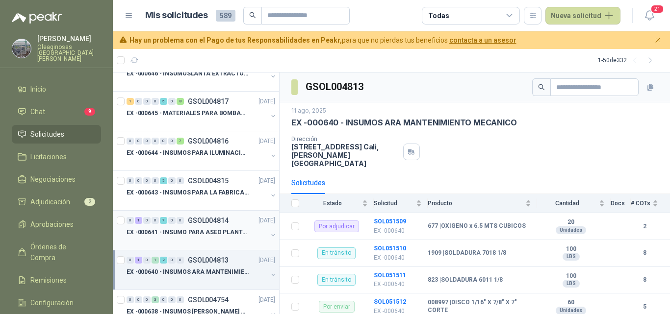
click at [192, 235] on p "EX -000641 - INSUMO PARA ASEO PLANTA EXTRACTORA" at bounding box center [187, 232] width 122 height 9
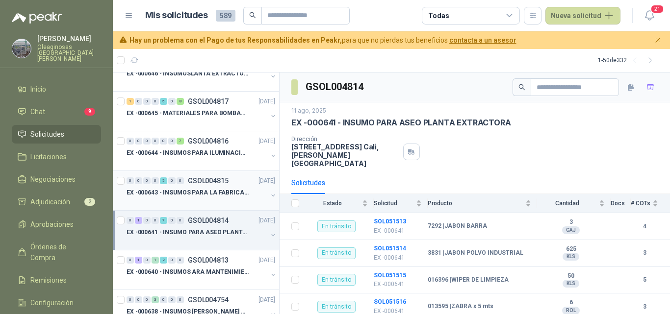
click at [192, 198] on div "EX -000643 - INSUMOS PARA LA FABRICACION DE PLATAF" at bounding box center [196, 193] width 141 height 12
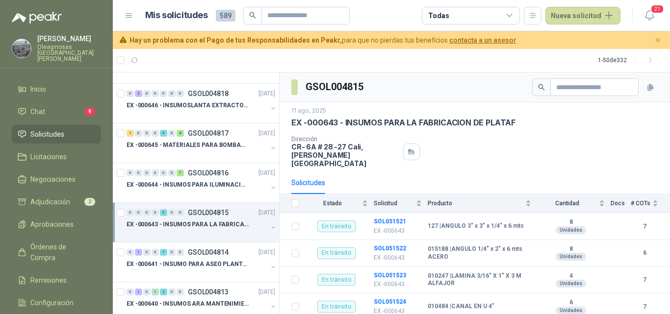
scroll to position [686, 0]
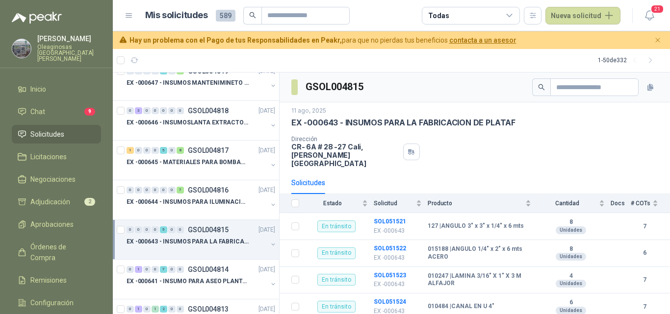
click at [193, 204] on p "EX -000644 - INSUMOS PARA ILUMINACIONN ZONA DE CLA" at bounding box center [187, 202] width 122 height 9
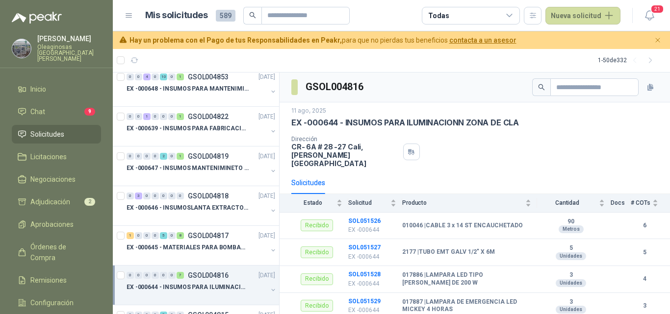
scroll to position [588, 0]
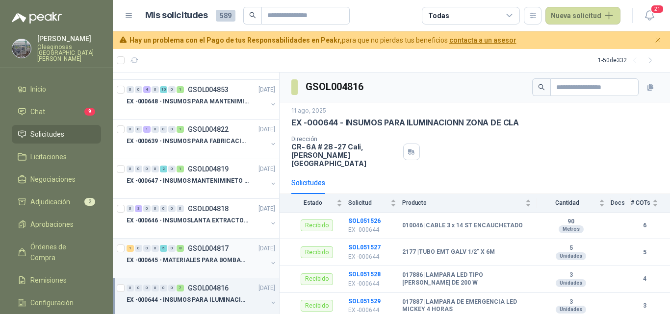
click at [187, 262] on p "EX -000645 - MATERIALES PARA BOMBAS STANDBY PLANTA" at bounding box center [187, 260] width 122 height 9
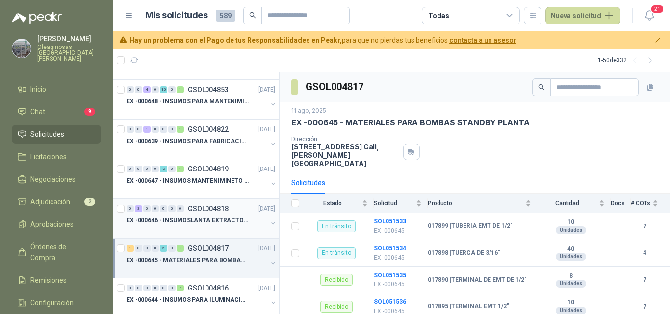
click at [198, 225] on div "EX -000646 - INSUMOSLANTA EXTRACTORA" at bounding box center [196, 221] width 141 height 12
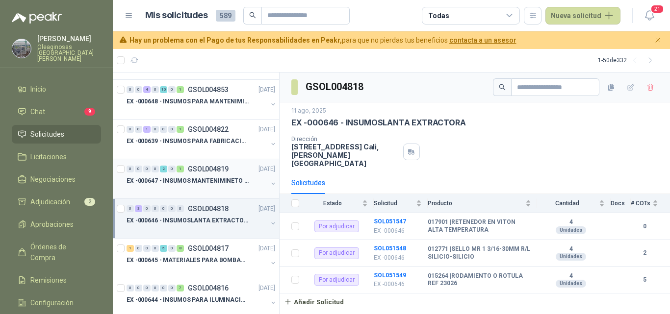
click at [188, 193] on div at bounding box center [196, 191] width 141 height 8
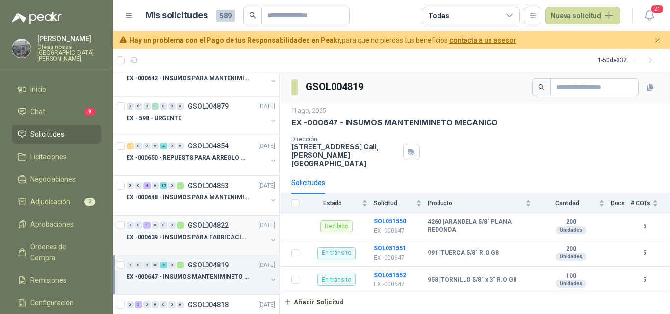
scroll to position [490, 0]
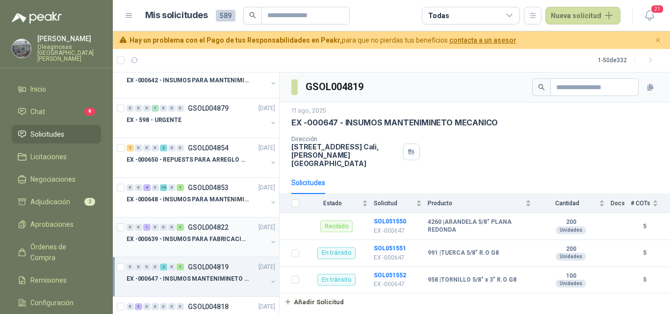
click at [192, 246] on div at bounding box center [196, 249] width 141 height 8
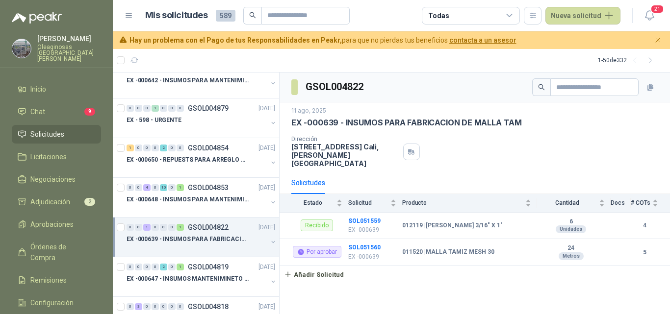
scroll to position [441, 0]
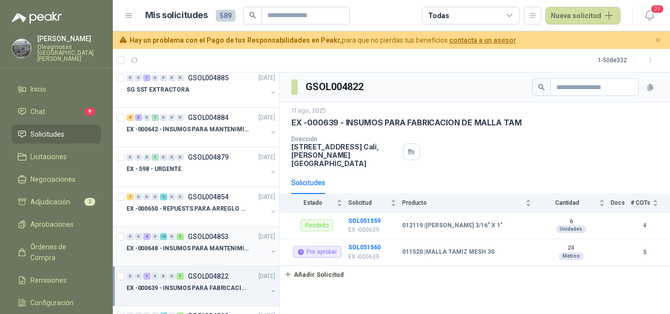
click at [191, 246] on p "EX -000648 - INSUMOS PARA MANTENIMIENITO MECANICO" at bounding box center [187, 248] width 122 height 9
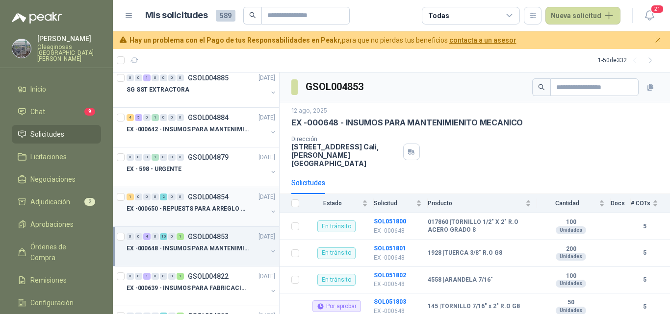
click at [192, 215] on div at bounding box center [196, 219] width 141 height 8
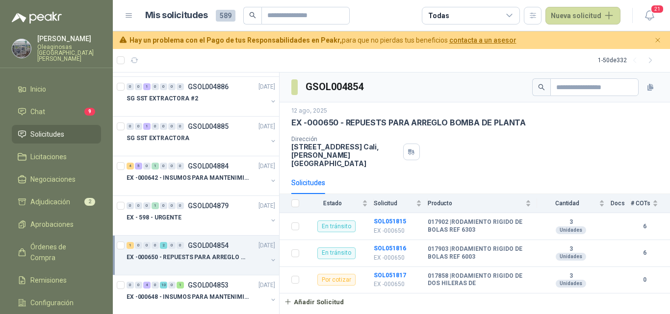
scroll to position [392, 0]
click at [189, 214] on div "EX - 598 - URGENTE" at bounding box center [196, 218] width 141 height 12
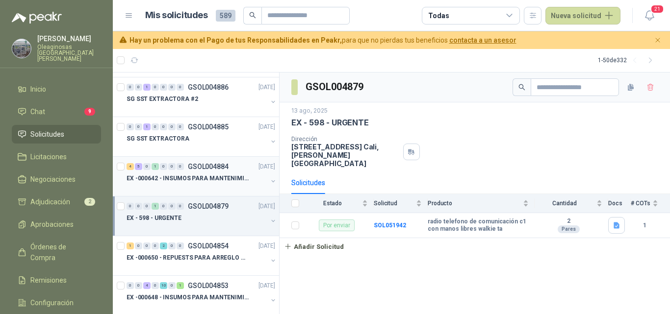
click at [174, 176] on p "EX -000642 - INSUMOS PARA MANTENIMIENTO PREVENTIVO" at bounding box center [187, 178] width 122 height 9
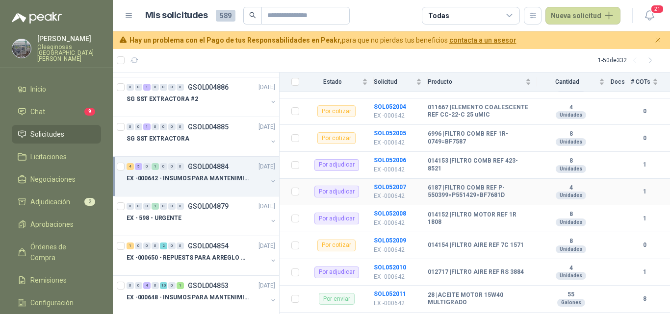
scroll to position [180, 0]
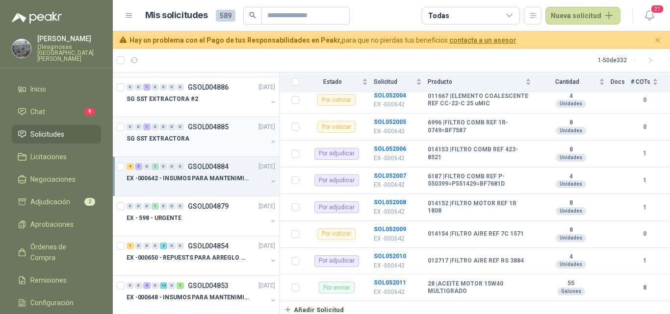
click at [182, 149] on div at bounding box center [196, 149] width 141 height 8
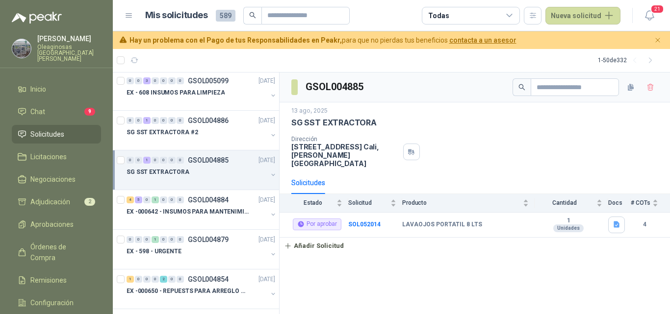
scroll to position [343, 0]
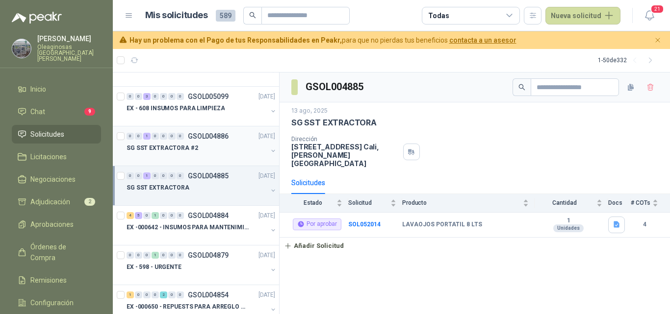
click at [203, 155] on div at bounding box center [196, 158] width 141 height 8
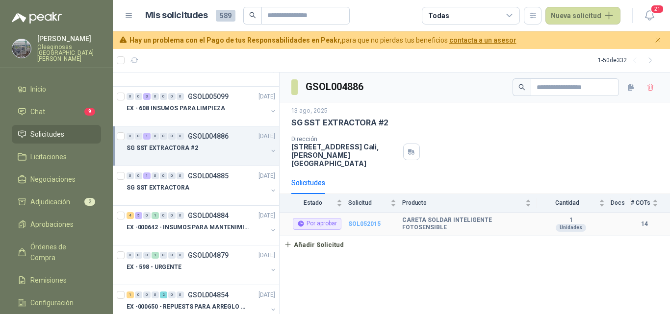
click at [362, 221] on b "SOL052015" at bounding box center [364, 224] width 32 height 7
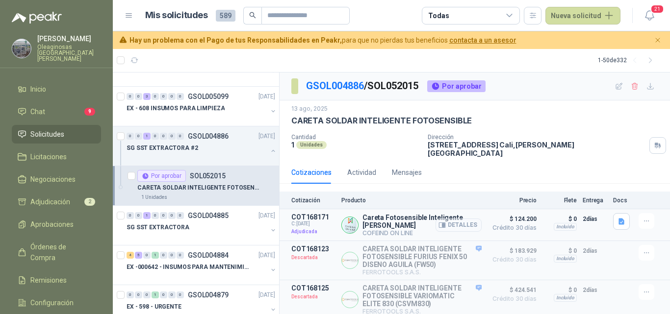
click at [452, 219] on button "Detalles" at bounding box center [458, 225] width 46 height 13
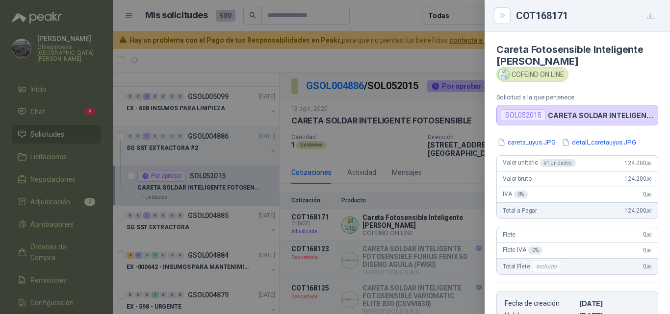
click at [412, 214] on div at bounding box center [335, 157] width 670 height 314
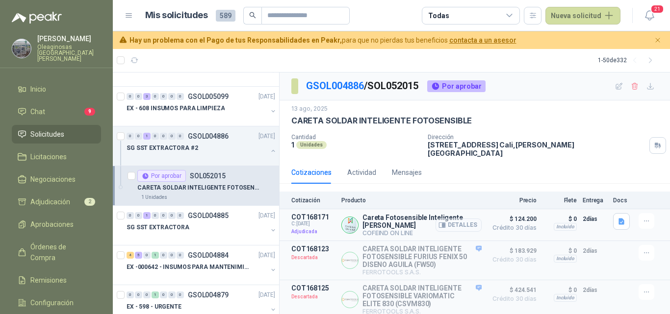
click at [458, 219] on button "Detalles" at bounding box center [458, 225] width 46 height 13
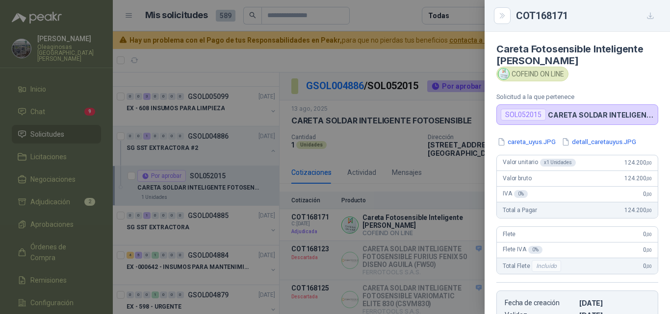
scroll to position [0, 0]
click at [409, 227] on div at bounding box center [335, 157] width 670 height 314
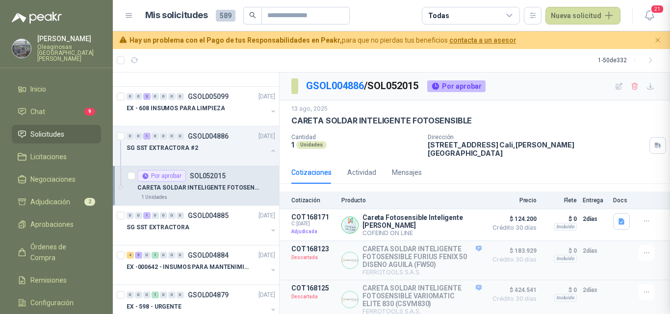
scroll to position [189, 0]
click at [457, 222] on button "Detalles" at bounding box center [458, 225] width 46 height 13
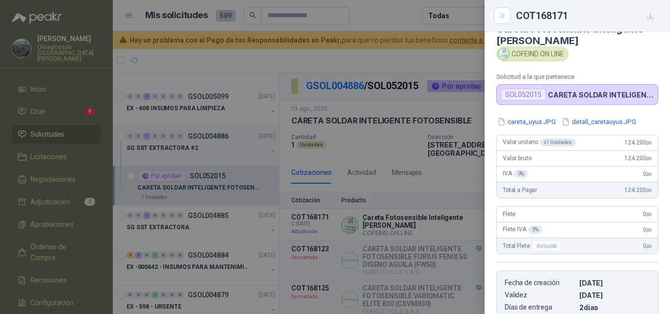
scroll to position [0, 0]
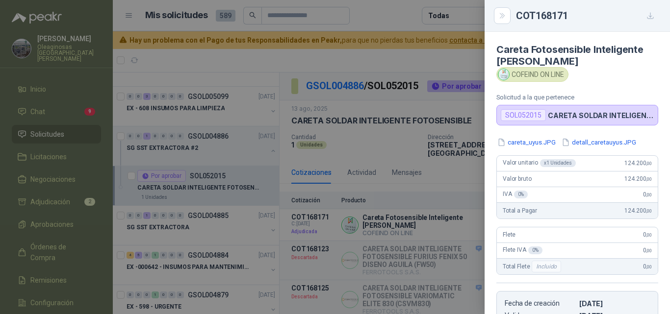
click at [407, 219] on div at bounding box center [335, 157] width 670 height 314
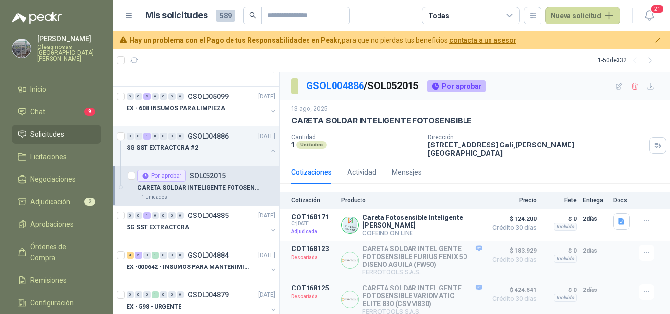
click at [203, 189] on p "CARETA SOLDAR INTELIGENTE FOTOSENSIBLE" at bounding box center [198, 187] width 122 height 9
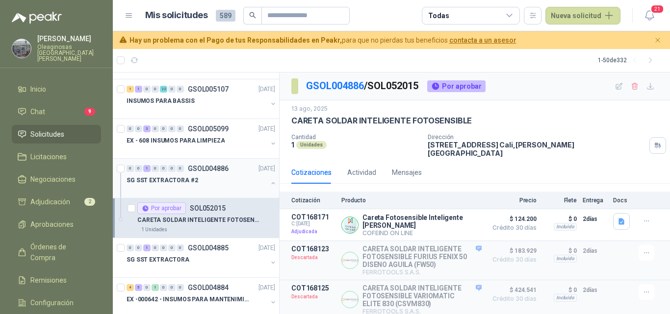
scroll to position [294, 0]
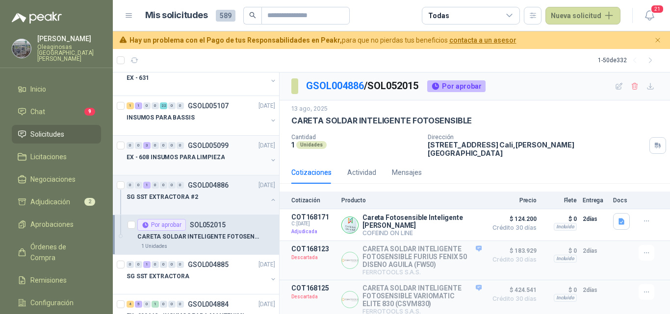
click at [213, 167] on div at bounding box center [196, 167] width 141 height 8
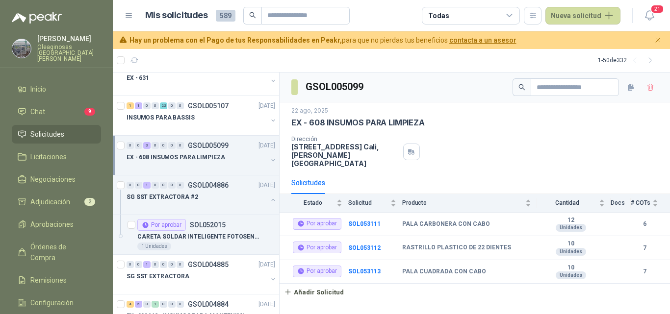
click at [236, 163] on div "EX - 608 INSUMOS PARA LIMPIEZA" at bounding box center [196, 157] width 141 height 12
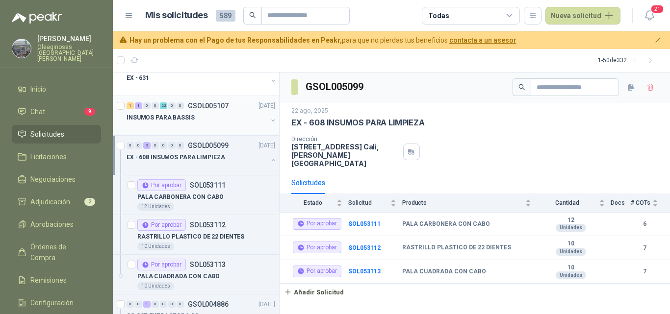
click at [223, 126] on div at bounding box center [196, 128] width 141 height 8
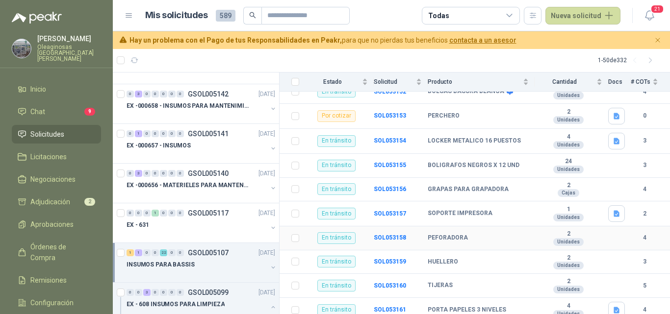
scroll to position [392, 0]
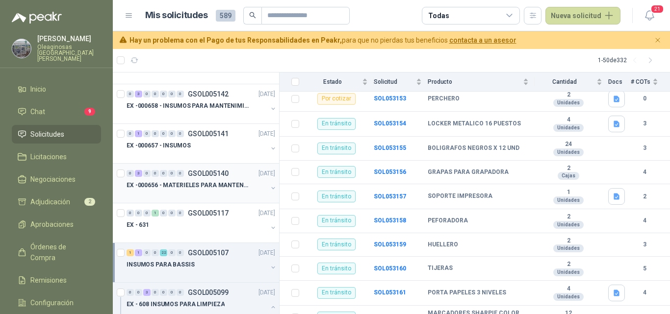
click at [214, 197] on div at bounding box center [196, 195] width 141 height 8
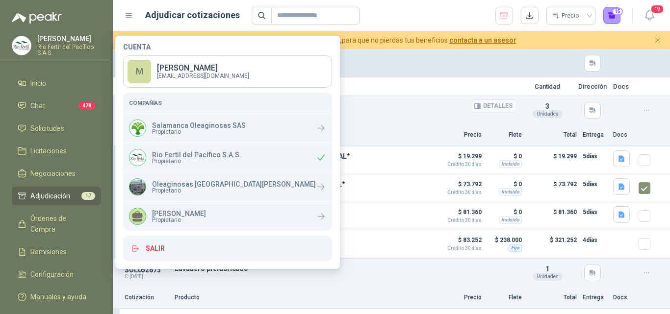
click at [402, 109] on p "Llave de paso" at bounding box center [345, 106] width 342 height 8
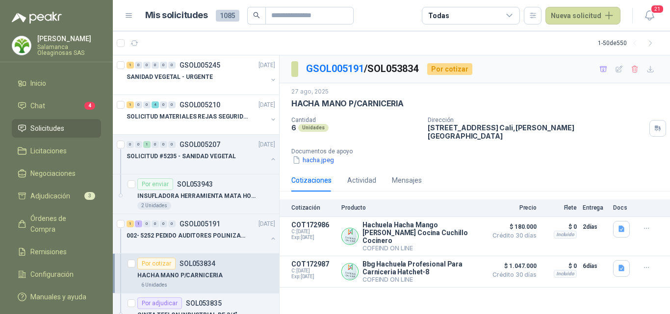
scroll to position [49, 0]
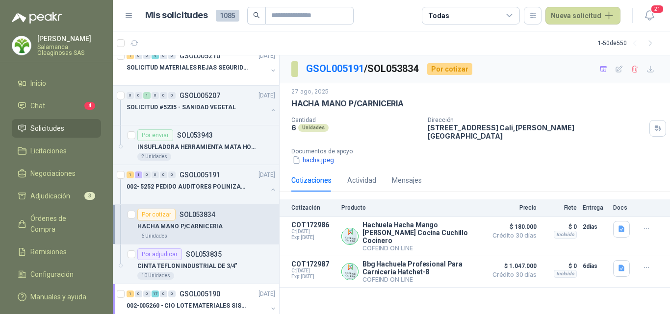
click at [313, 155] on button "hacha.jpeg" at bounding box center [313, 160] width 44 height 10
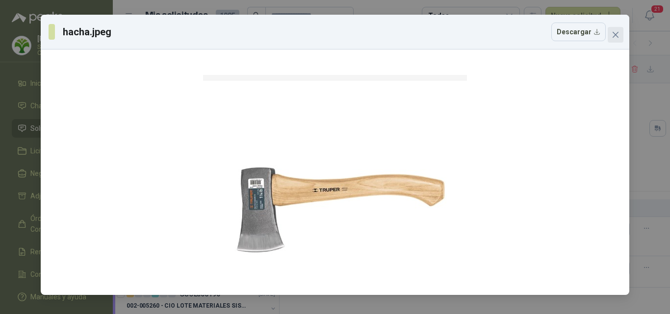
click at [615, 36] on icon "close" at bounding box center [615, 35] width 6 height 6
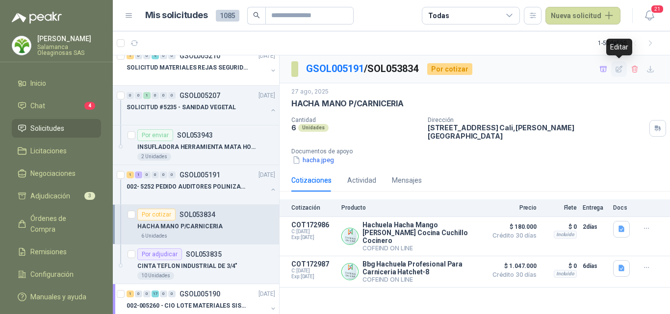
click at [619, 71] on icon "button" at bounding box center [619, 69] width 8 height 8
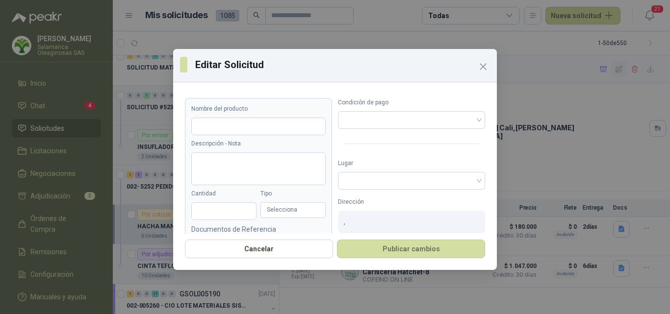
type input "**********"
type input "*"
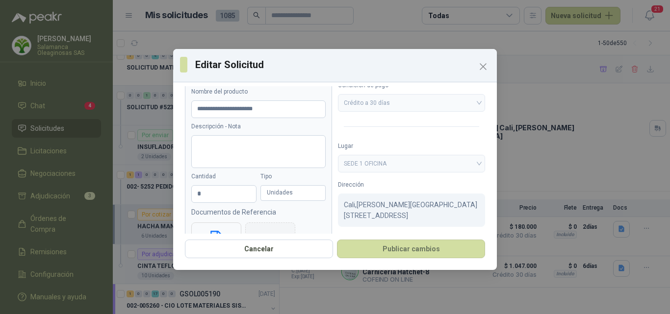
scroll to position [0, 0]
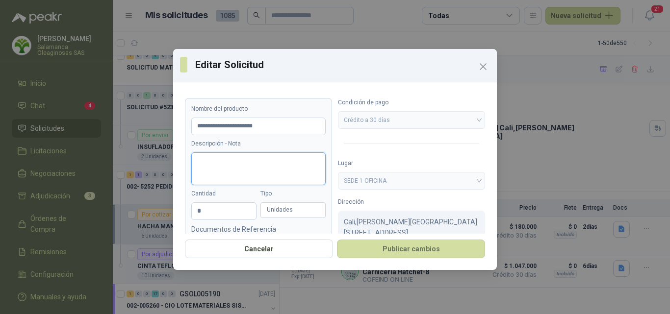
click at [266, 160] on textarea "Descripción - Nota" at bounding box center [258, 168] width 134 height 33
type textarea "*"
type textarea "**"
type textarea "***"
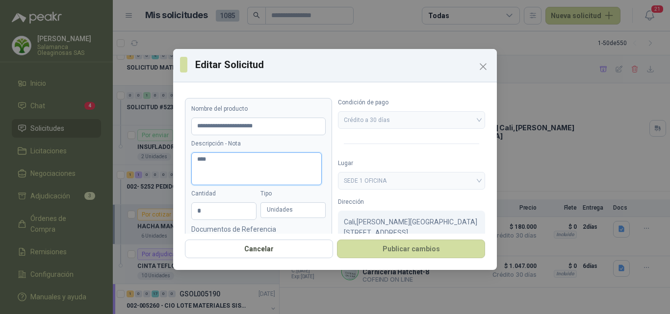
type textarea "*****"
type textarea "******"
type textarea "*******"
type textarea "********"
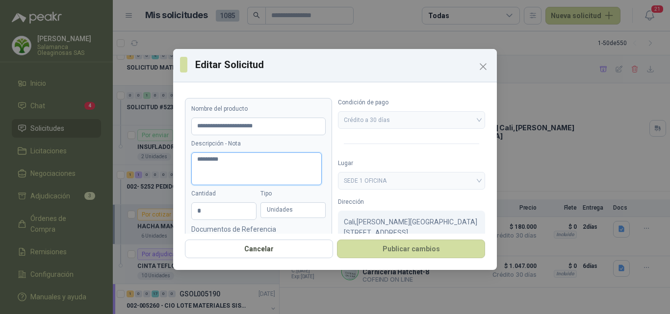
type textarea "**********"
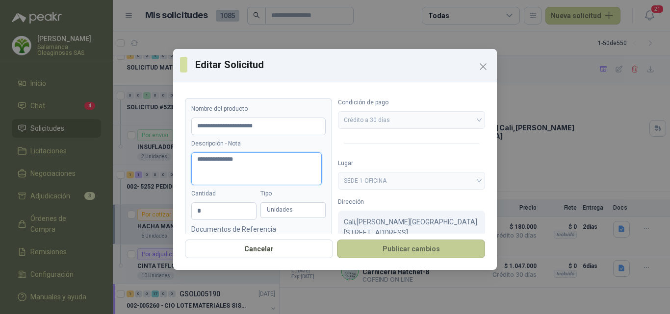
type textarea "**********"
click at [405, 250] on button "Publicar cambios" at bounding box center [411, 249] width 148 height 19
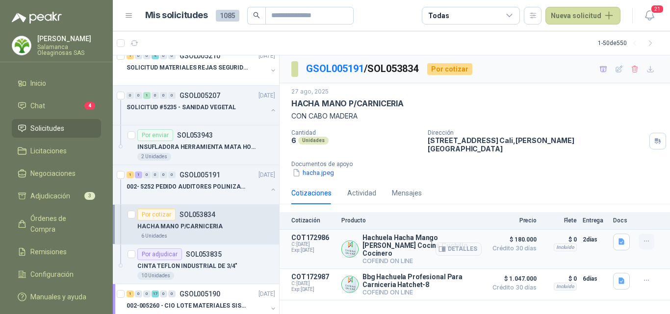
click at [648, 237] on icon "button" at bounding box center [646, 241] width 8 height 8
click at [453, 191] on div "Cotizaciones Actividad Mensajes" at bounding box center [474, 193] width 367 height 23
click at [639, 234] on button "button" at bounding box center [646, 242] width 16 height 16
click at [608, 211] on button "Ignorar" at bounding box center [626, 213] width 78 height 16
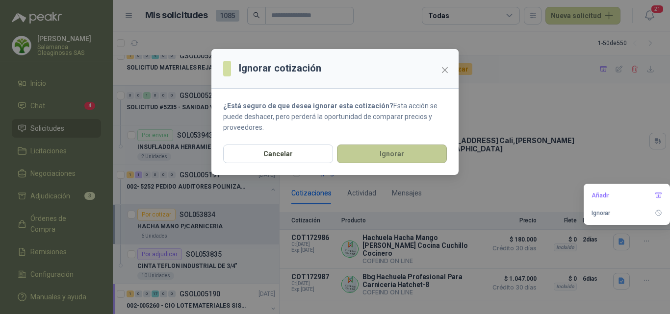
click at [384, 154] on button "Ignorar" at bounding box center [392, 154] width 110 height 19
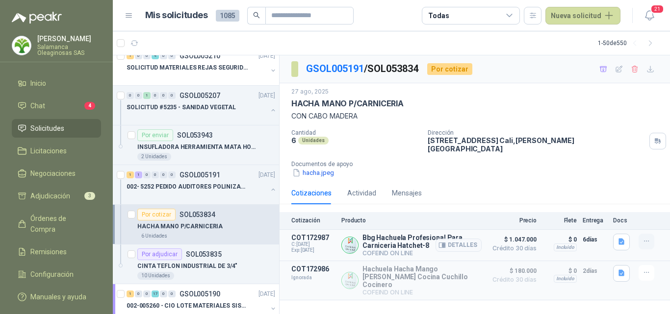
click at [645, 237] on icon "button" at bounding box center [646, 241] width 8 height 8
click at [617, 215] on button "Ignorar" at bounding box center [626, 213] width 78 height 16
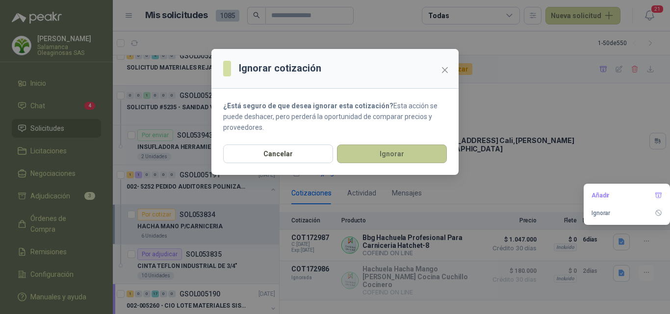
click at [387, 155] on button "Ignorar" at bounding box center [392, 154] width 110 height 19
